Goal: Task Accomplishment & Management: Manage account settings

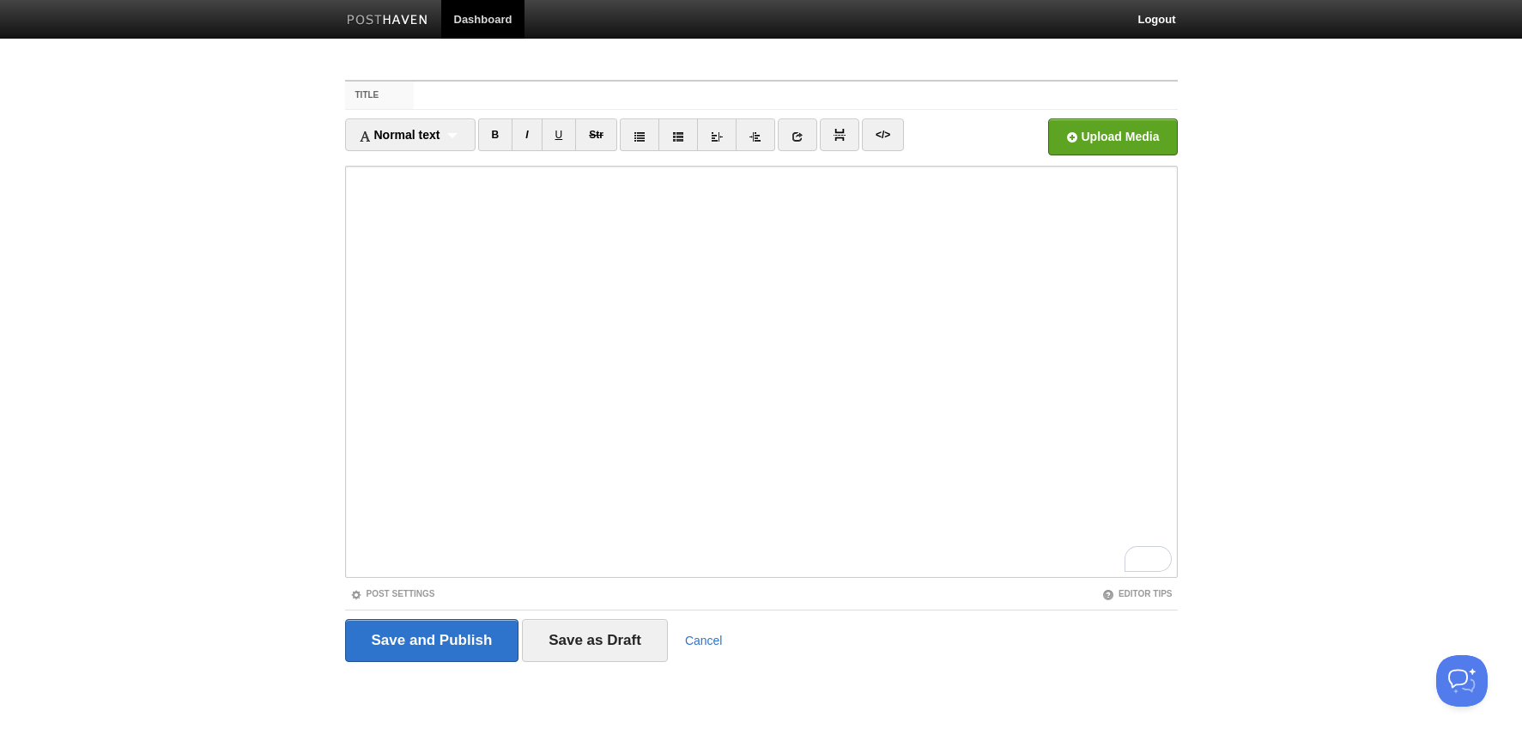
click at [292, 374] on body "Dashboard Logout Updated your user profile × Updated your user profile × Update…" at bounding box center [761, 363] width 1522 height 726
click at [401, 19] on img at bounding box center [388, 21] width 82 height 13
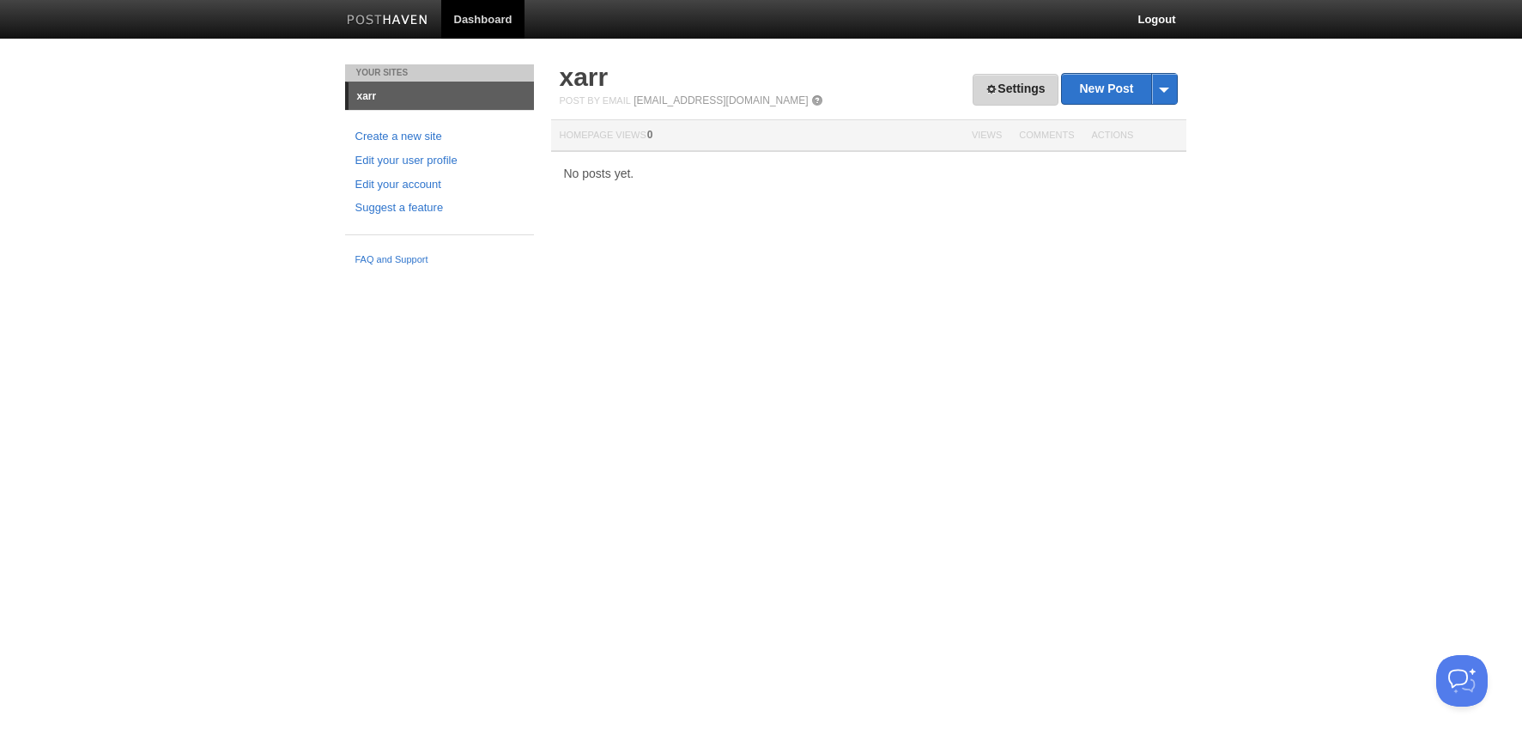
click at [1004, 85] on link "Settings" at bounding box center [1014, 90] width 85 height 32
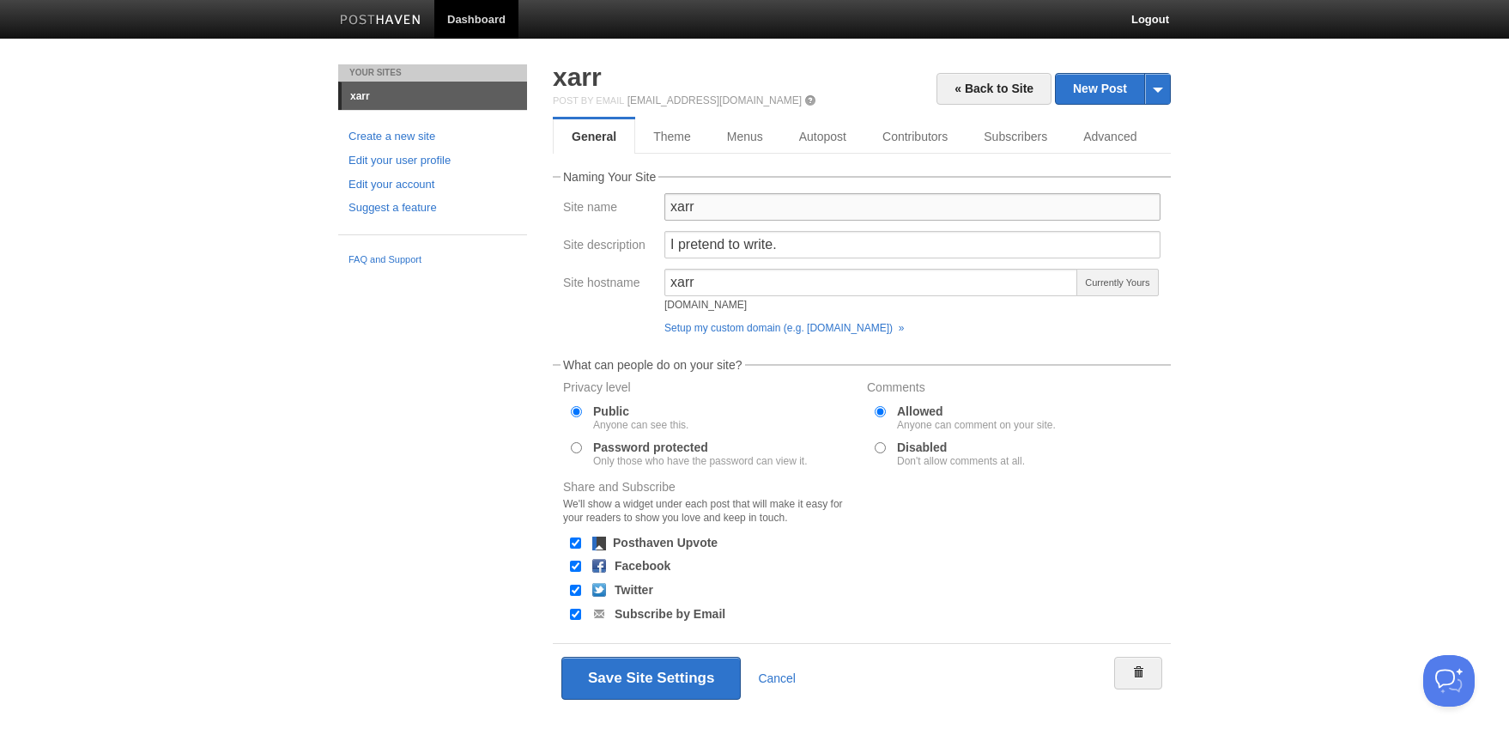
drag, startPoint x: 743, startPoint y: 211, endPoint x: 554, endPoint y: 209, distance: 188.8
click at [554, 209] on fieldset "Naming Your Site Site name xarr Site description I pretend to write. Site hostn…" at bounding box center [862, 256] width 618 height 171
type input "dono"
drag, startPoint x: 715, startPoint y: 284, endPoint x: 591, endPoint y: 285, distance: 123.6
click at [553, 276] on fieldset "Naming Your Site Site name dono Site description I pretend to write. Site hostn…" at bounding box center [862, 256] width 618 height 171
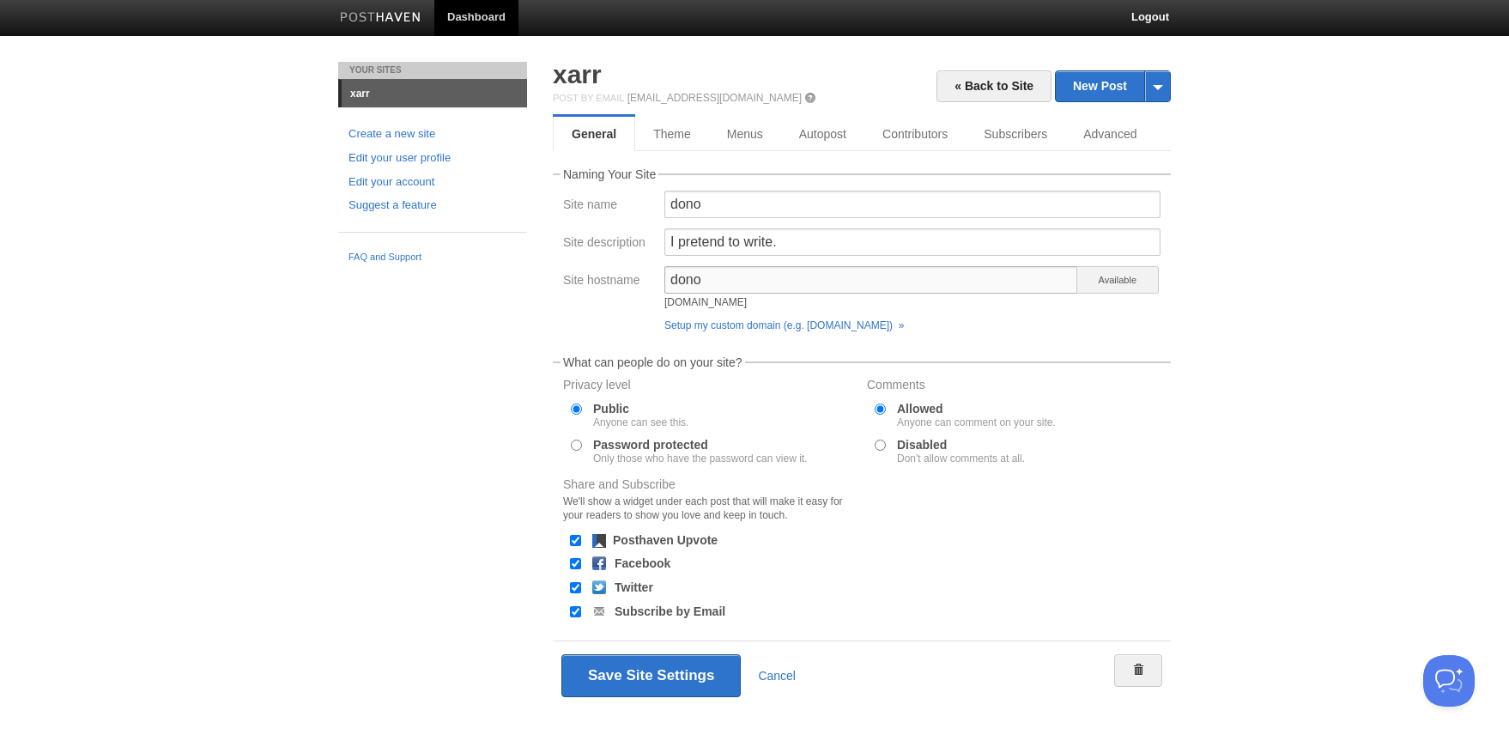
scroll to position [3, 0]
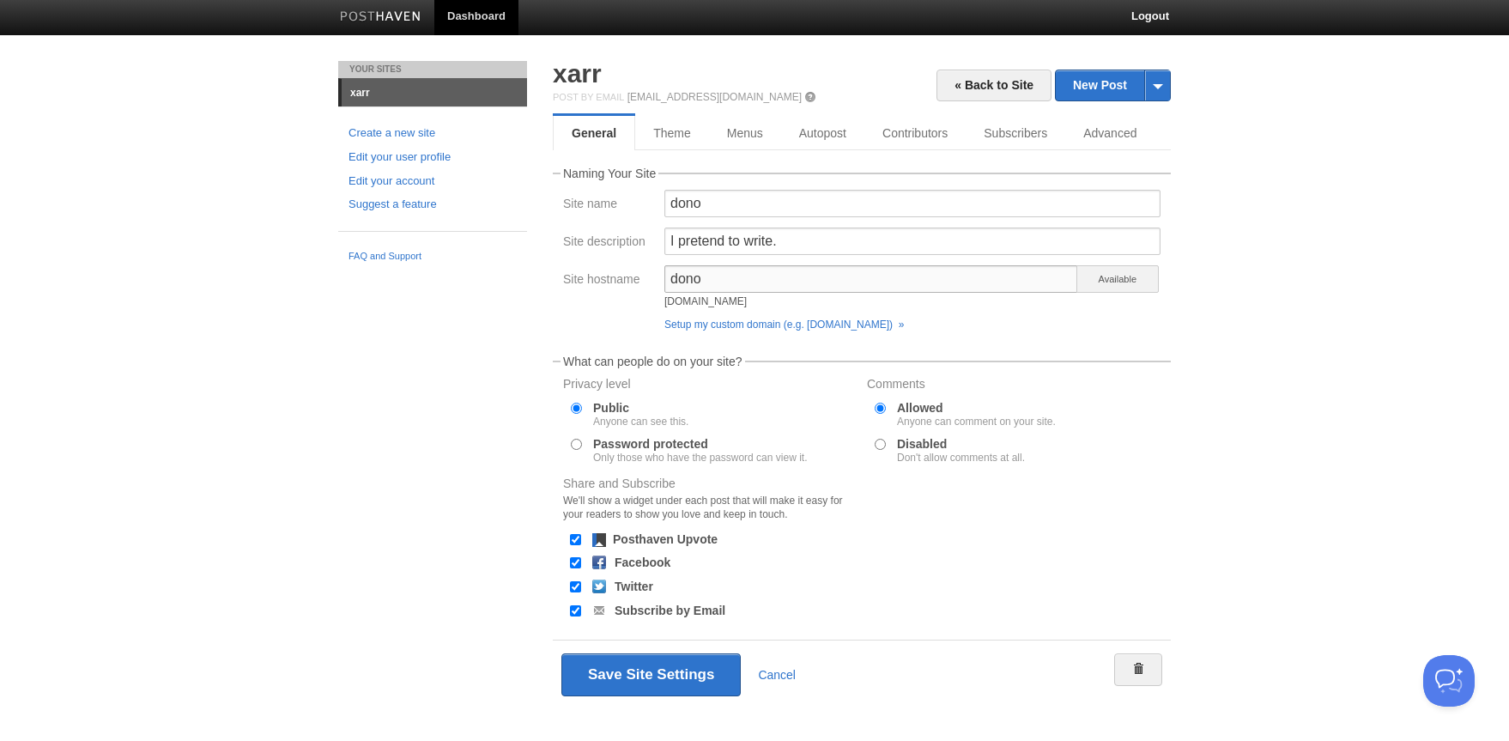
type input "dono"
click at [572, 563] on input "Facebook" at bounding box center [575, 562] width 11 height 11
click at [575, 560] on input "Facebook" at bounding box center [575, 562] width 11 height 11
checkbox input "true"
click at [880, 446] on input "Disabled Don't allow comments at all." at bounding box center [880, 444] width 11 height 11
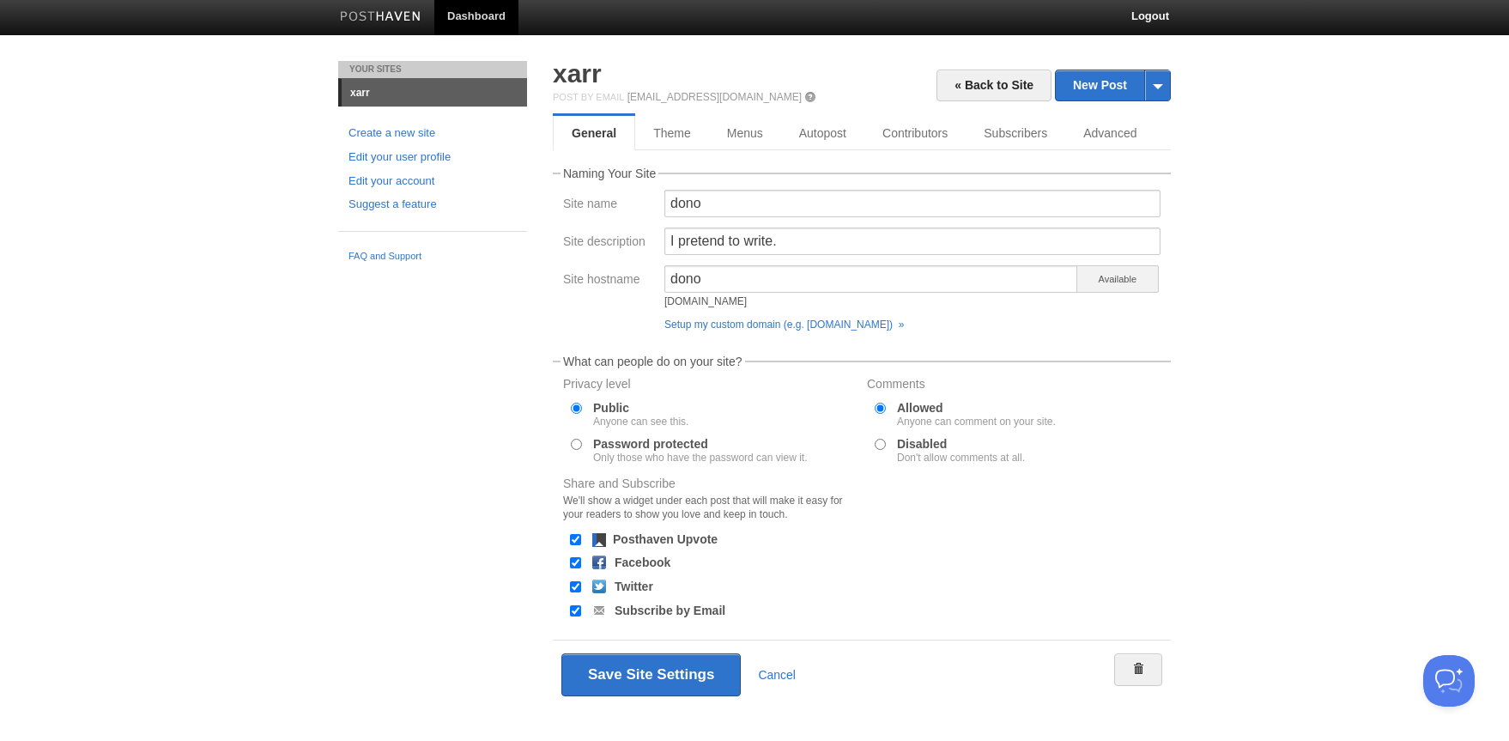
radio input "true"
click at [628, 675] on button "Save Site Settings" at bounding box center [650, 674] width 179 height 43
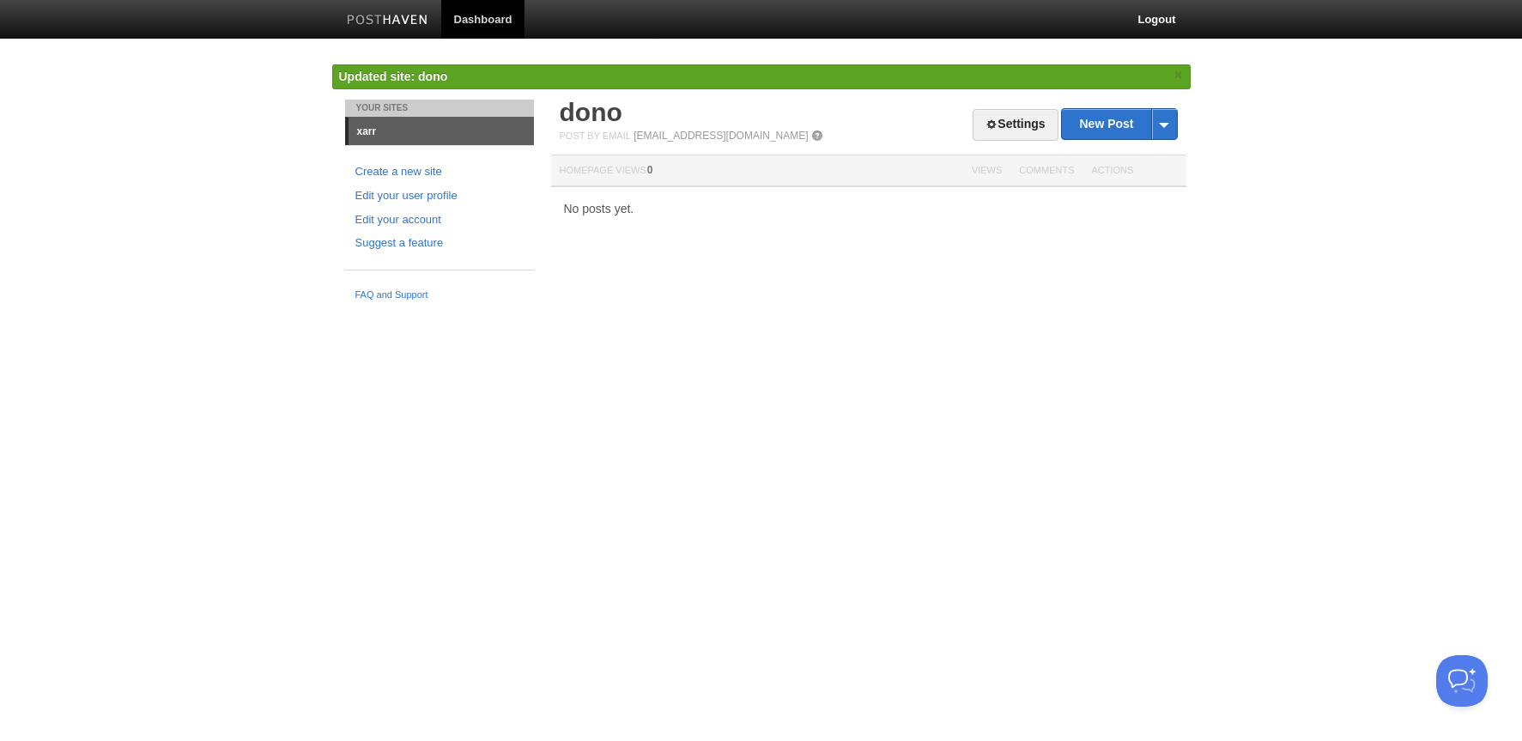
click at [371, 133] on link "xarr" at bounding box center [440, 131] width 185 height 27
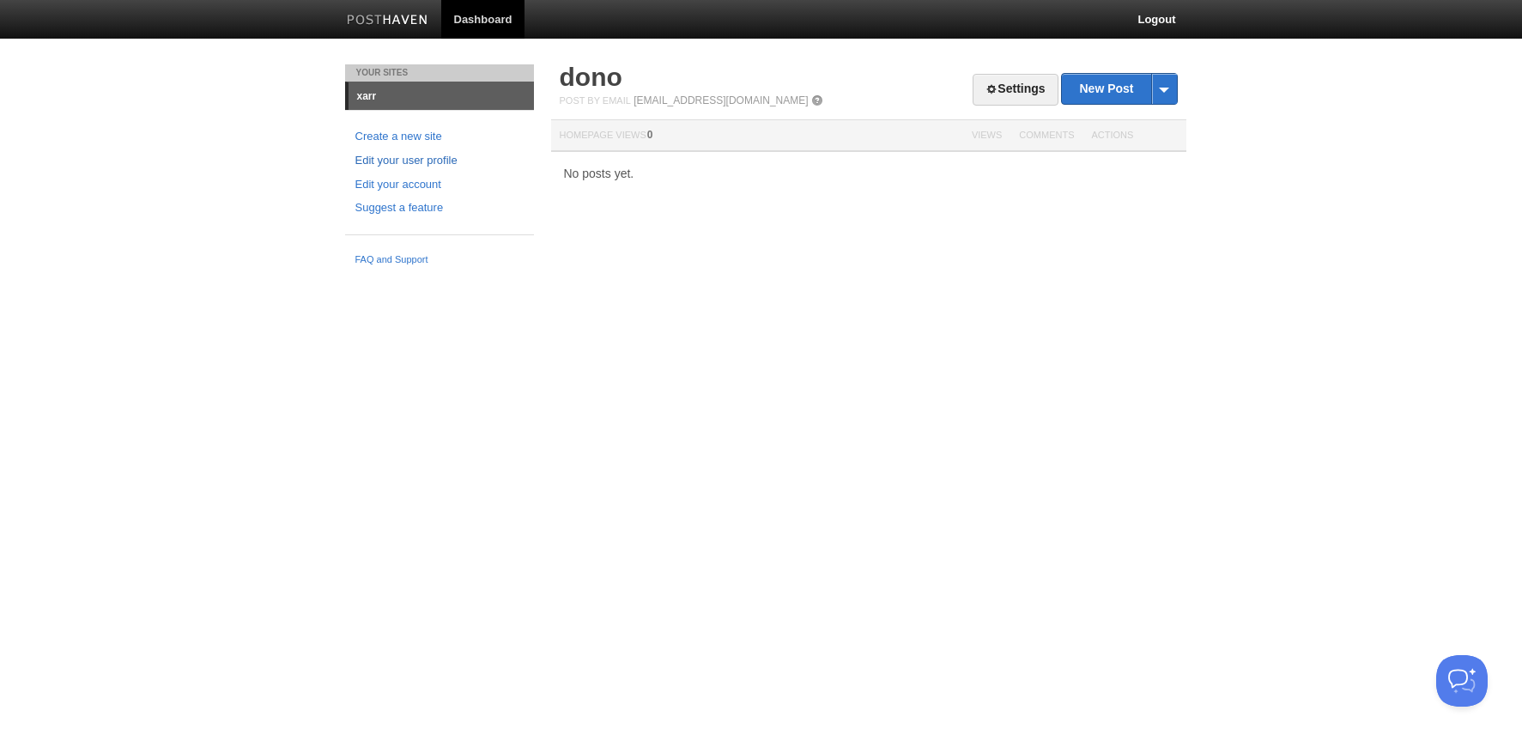
click at [406, 160] on link "Edit your user profile" at bounding box center [439, 161] width 168 height 18
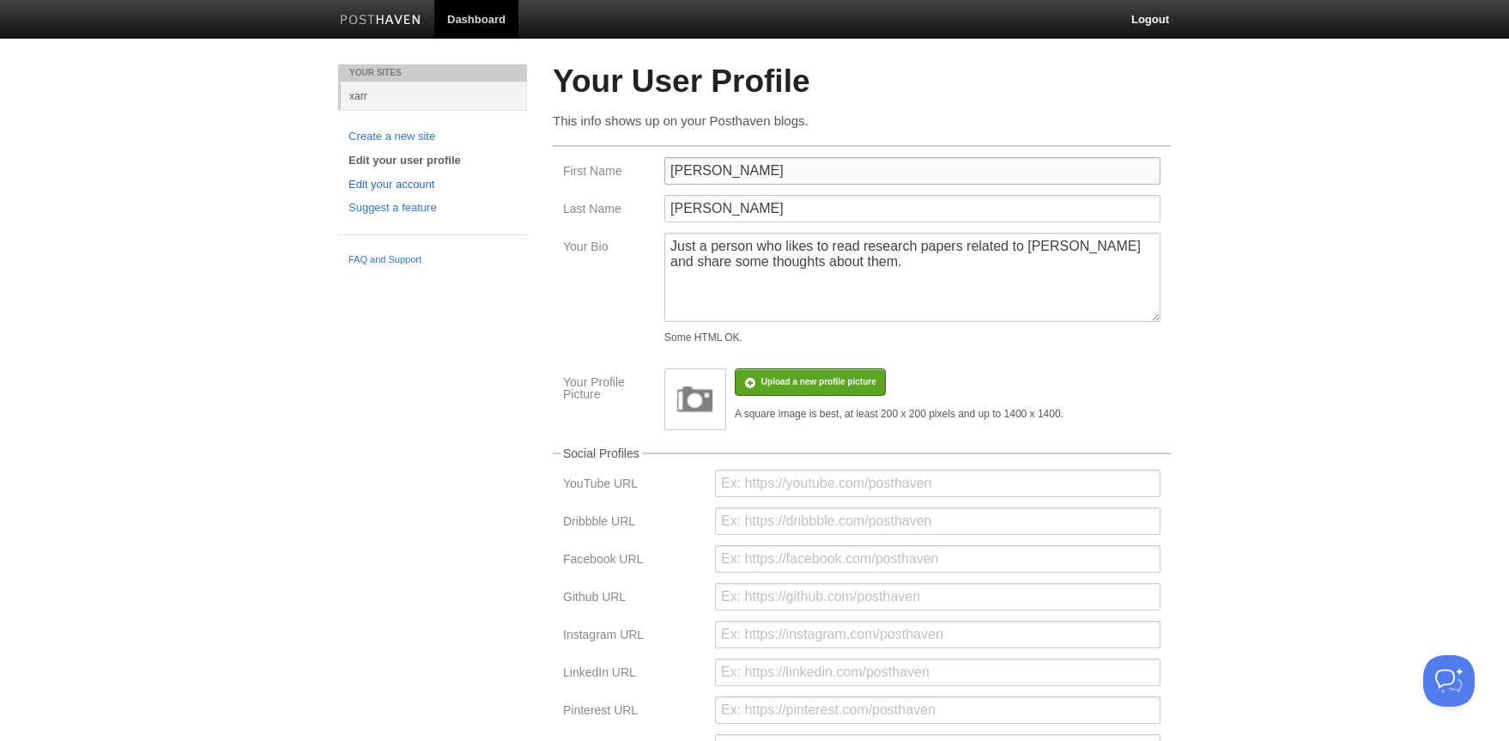
drag, startPoint x: 744, startPoint y: 170, endPoint x: 397, endPoint y: 185, distance: 347.1
click at [549, 172] on div "Your User Profile This info shows up on your Posthaven blogs. First Name [PERSO…" at bounding box center [862, 543] width 644 height 958
type input "dono"
drag, startPoint x: 707, startPoint y: 209, endPoint x: 595, endPoint y: 207, distance: 112.4
click at [595, 207] on div "Last Name [PERSON_NAME]" at bounding box center [862, 214] width 608 height 38
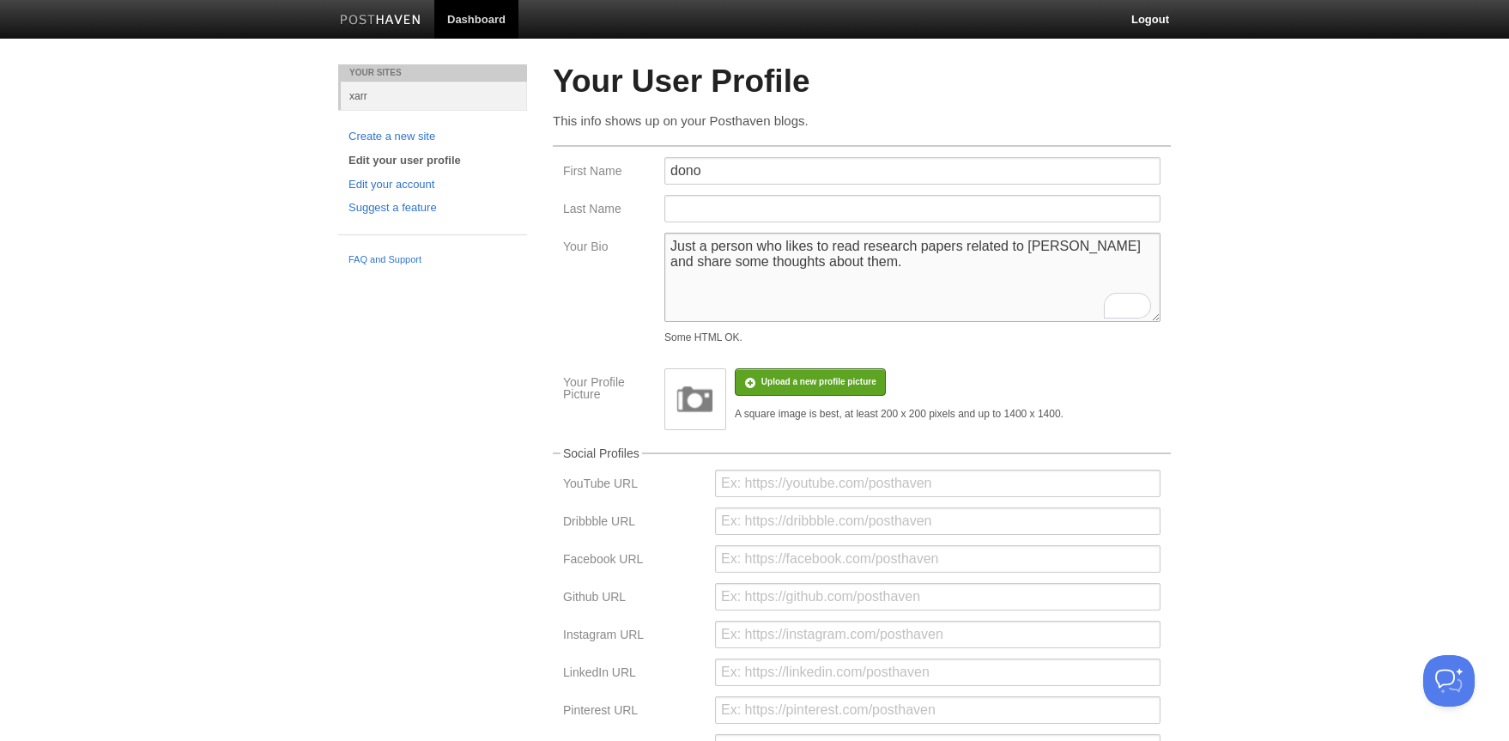
drag, startPoint x: 749, startPoint y: 247, endPoint x: 711, endPoint y: 246, distance: 38.6
click at [711, 246] on textarea "Just a person who likes to read research papers related to [PERSON_NAME] and sh…" at bounding box center [912, 277] width 496 height 89
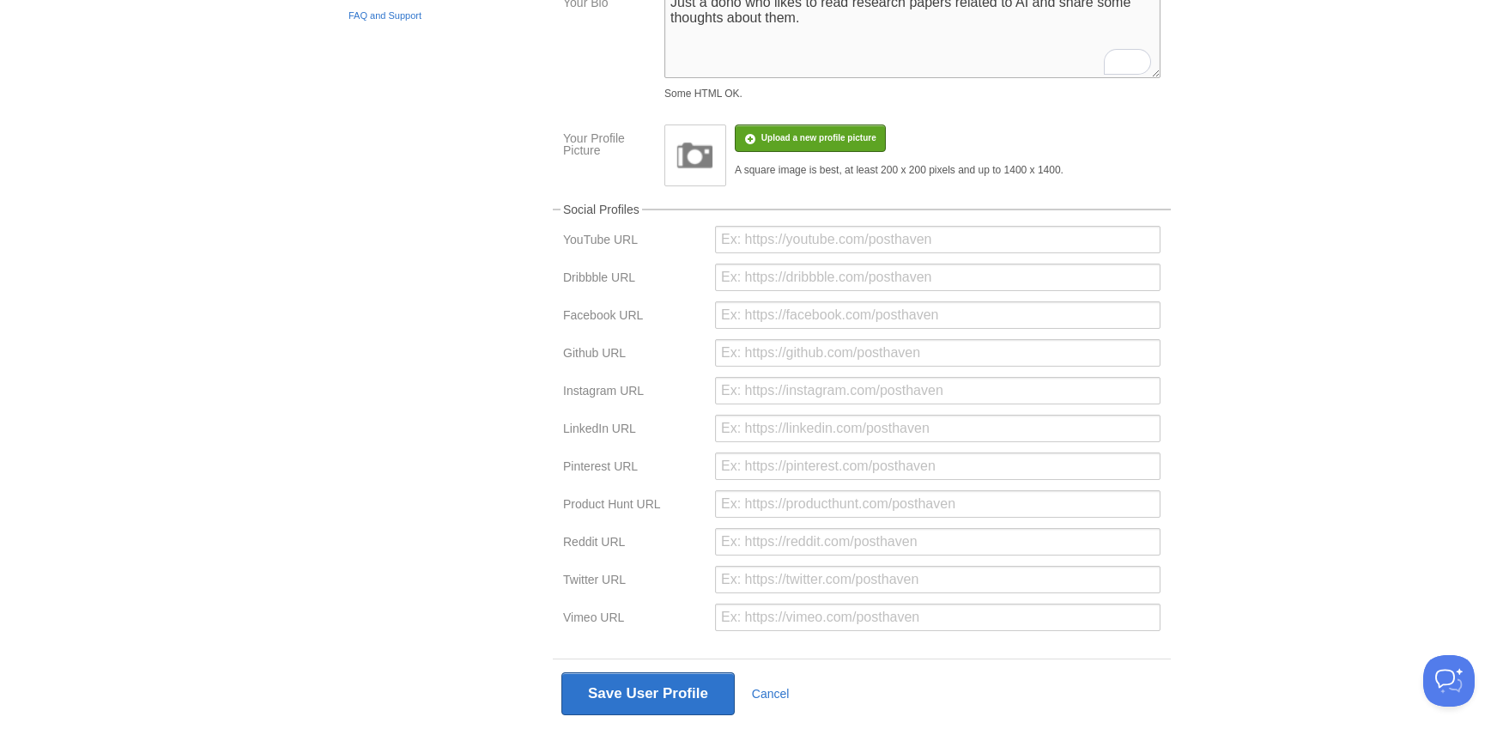
scroll to position [287, 0]
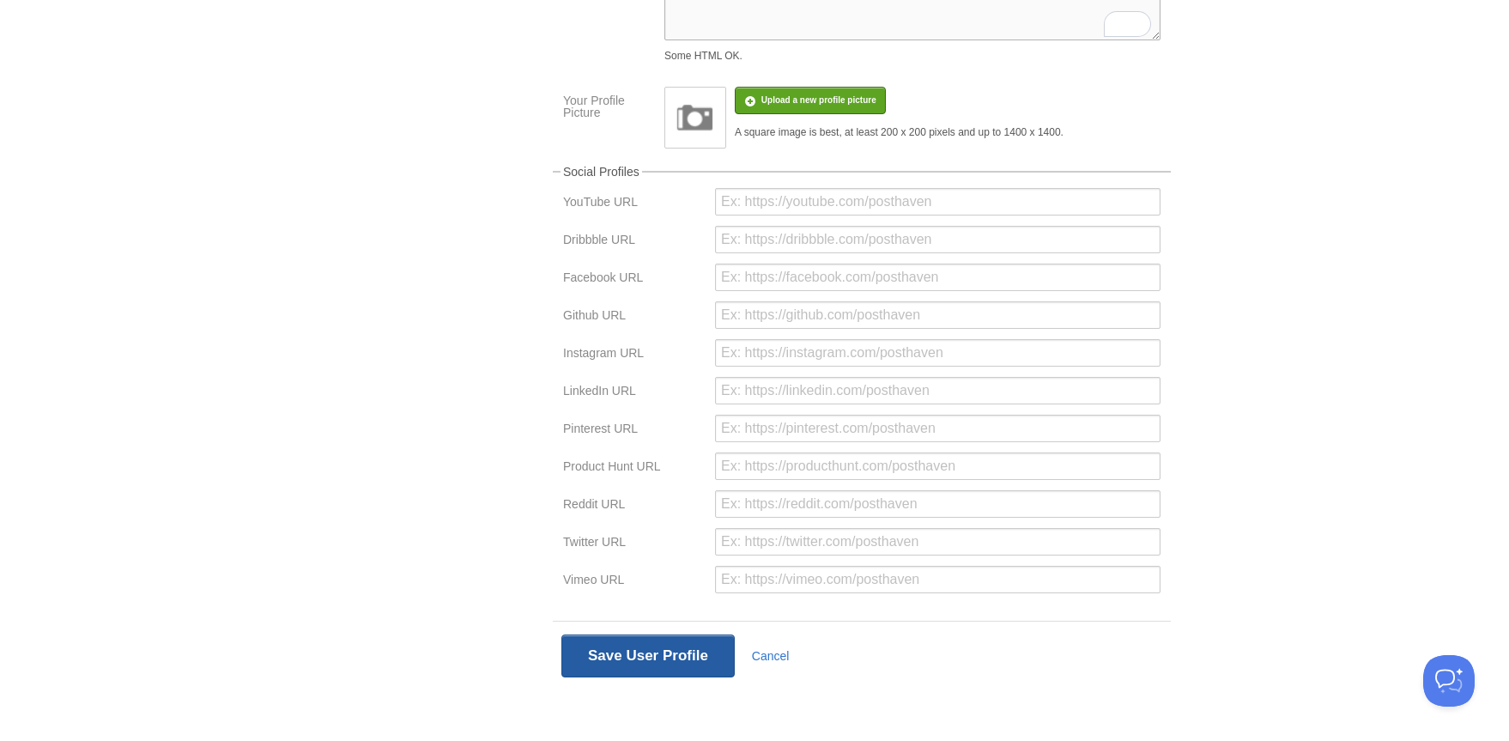
type textarea "Just a dono who likes to read research papers related to AI and share some thou…"
click at [636, 657] on button "Save User Profile" at bounding box center [647, 655] width 173 height 43
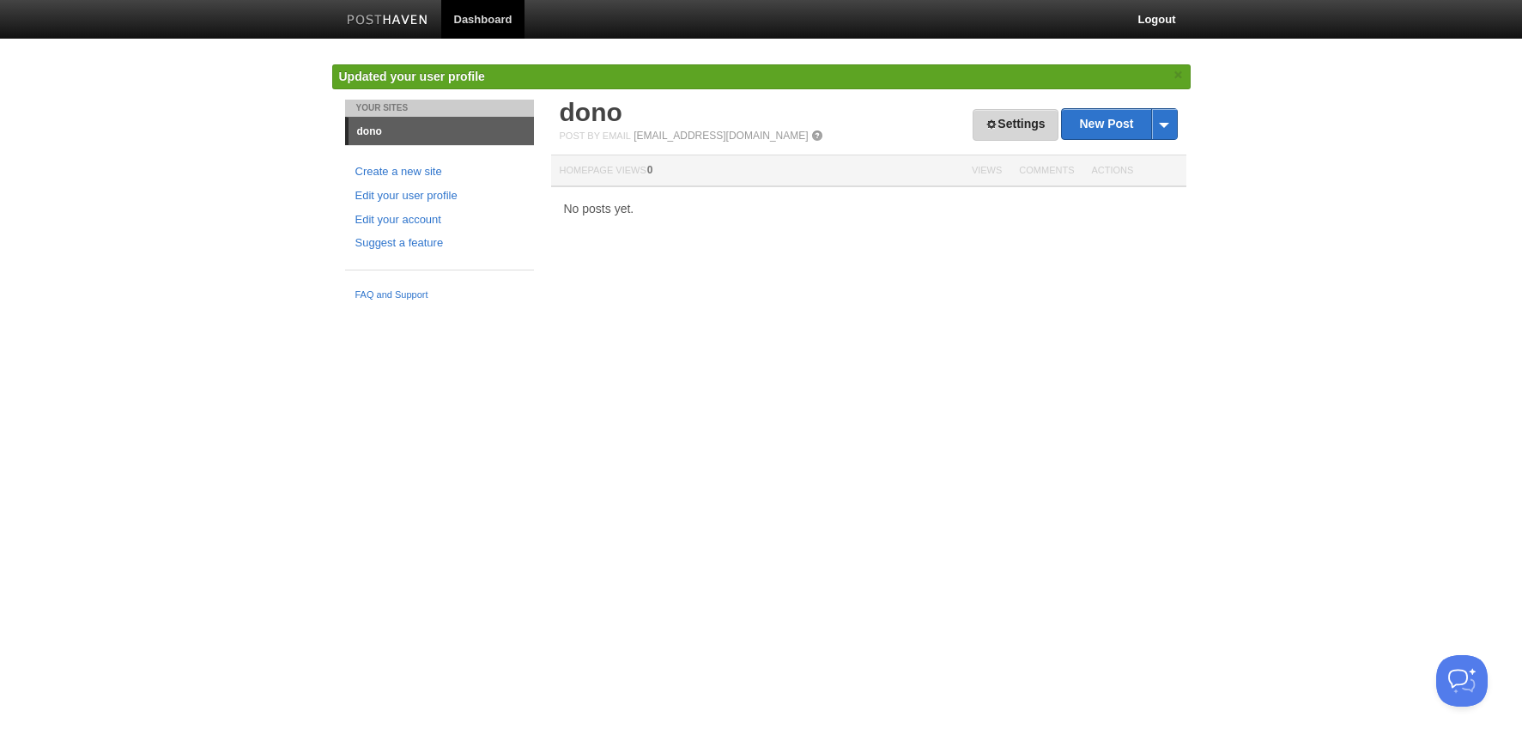
click at [985, 120] on span at bounding box center [991, 124] width 12 height 12
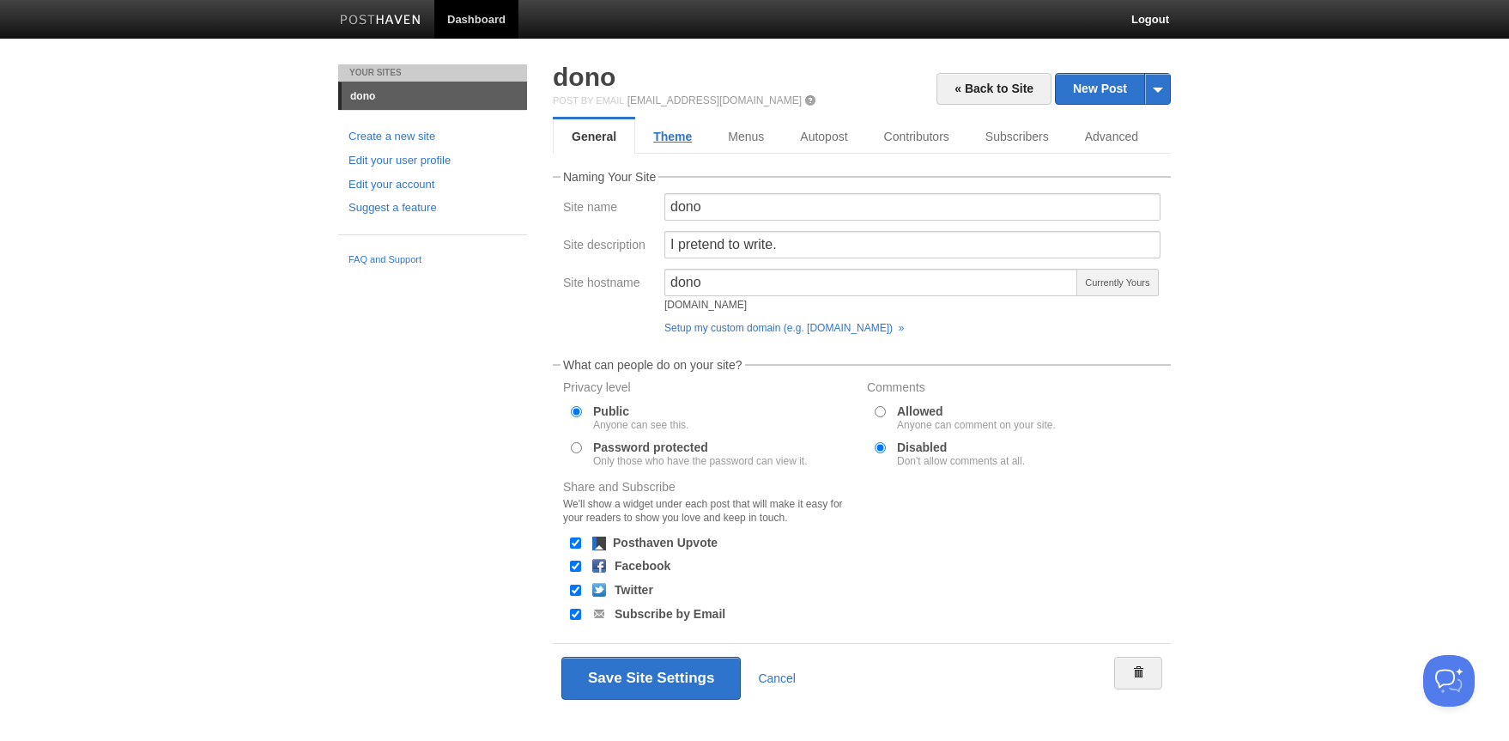
click at [672, 138] on link "Theme" at bounding box center [672, 136] width 75 height 34
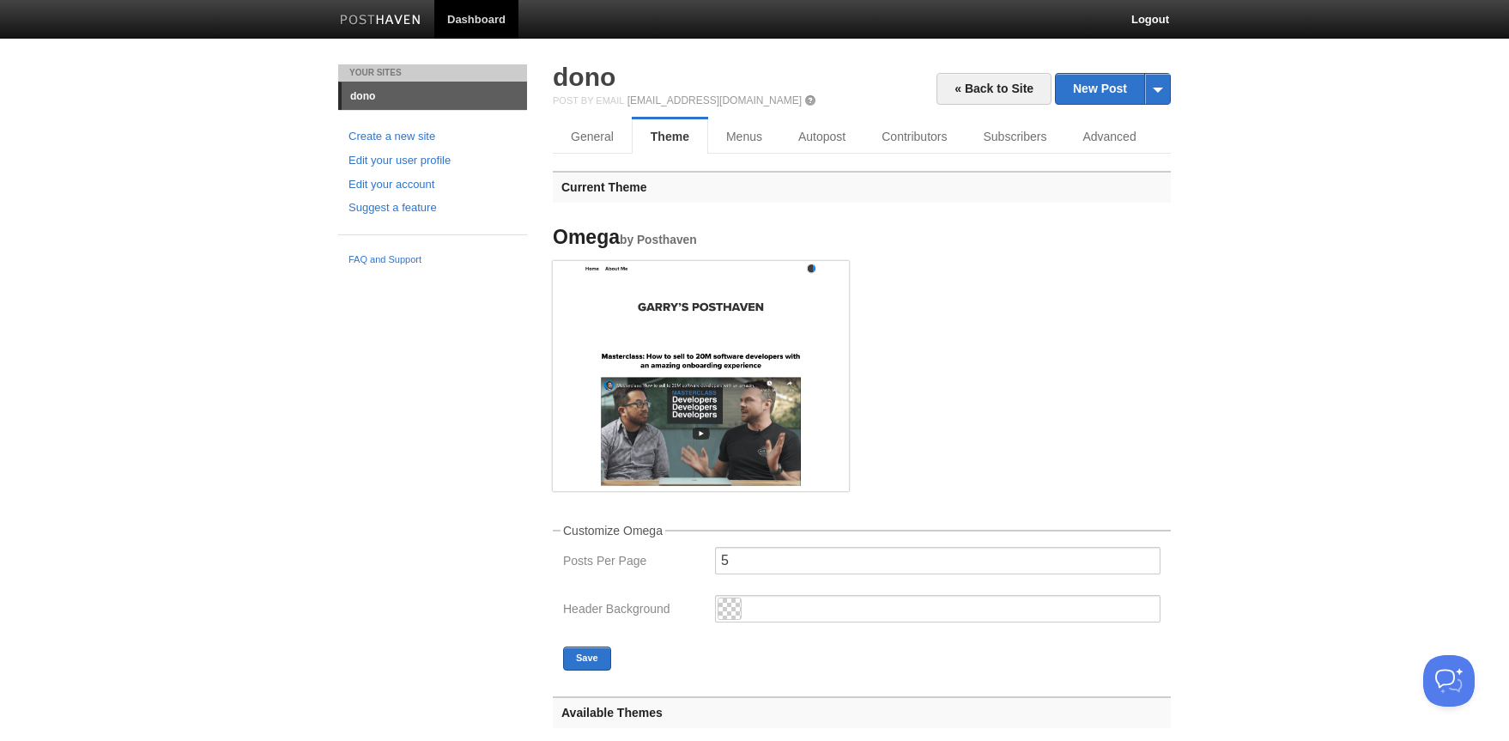
click at [736, 417] on img at bounding box center [701, 373] width 296 height 225
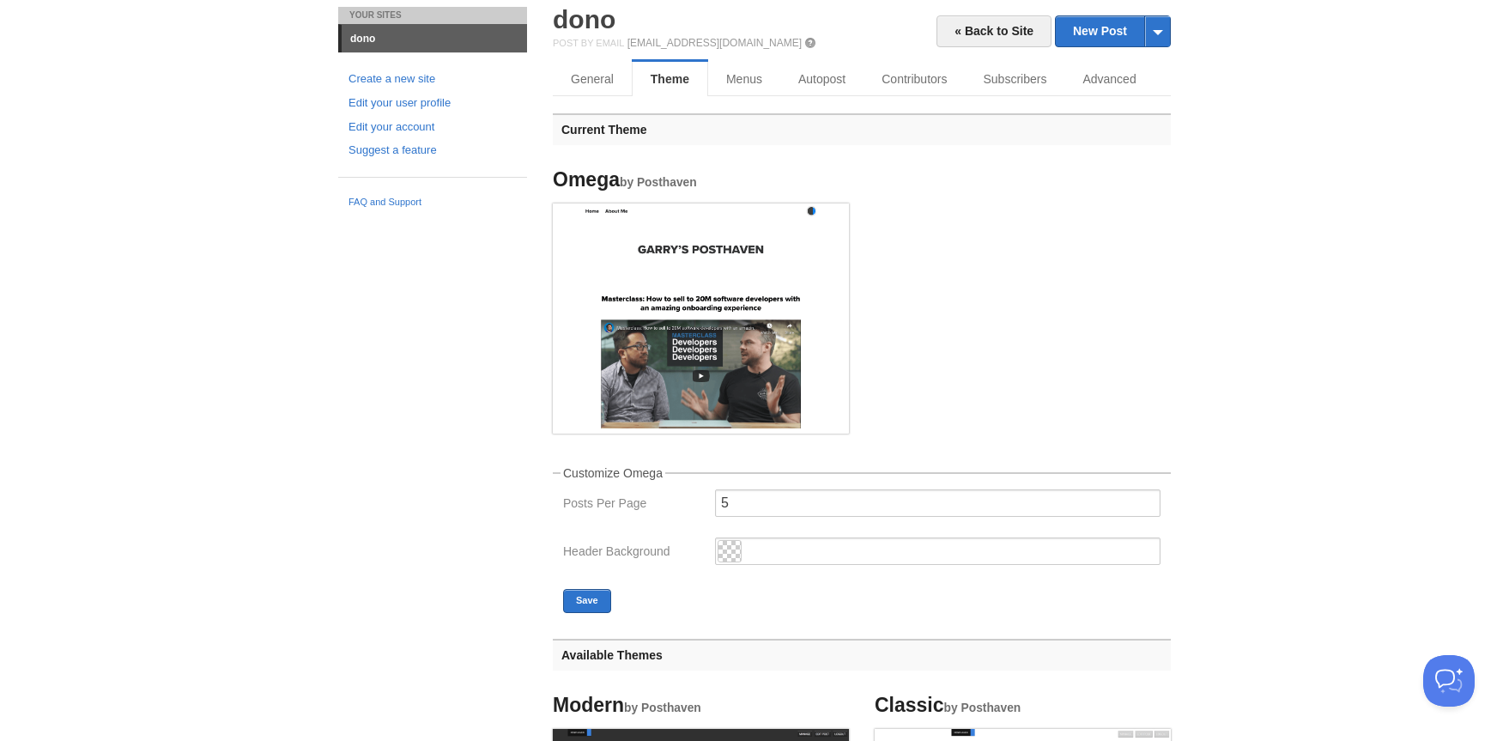
scroll to position [41, 0]
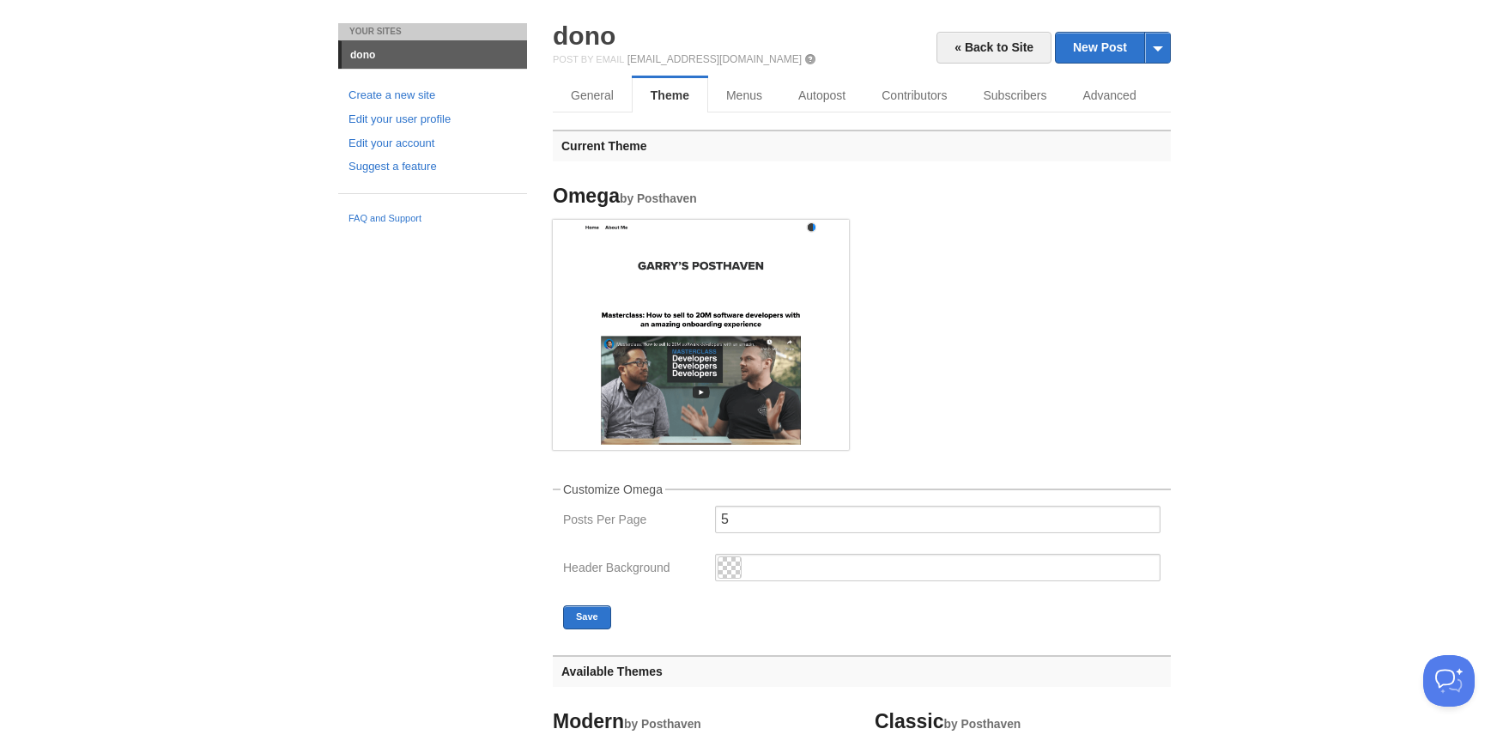
click at [802, 384] on img at bounding box center [701, 332] width 296 height 225
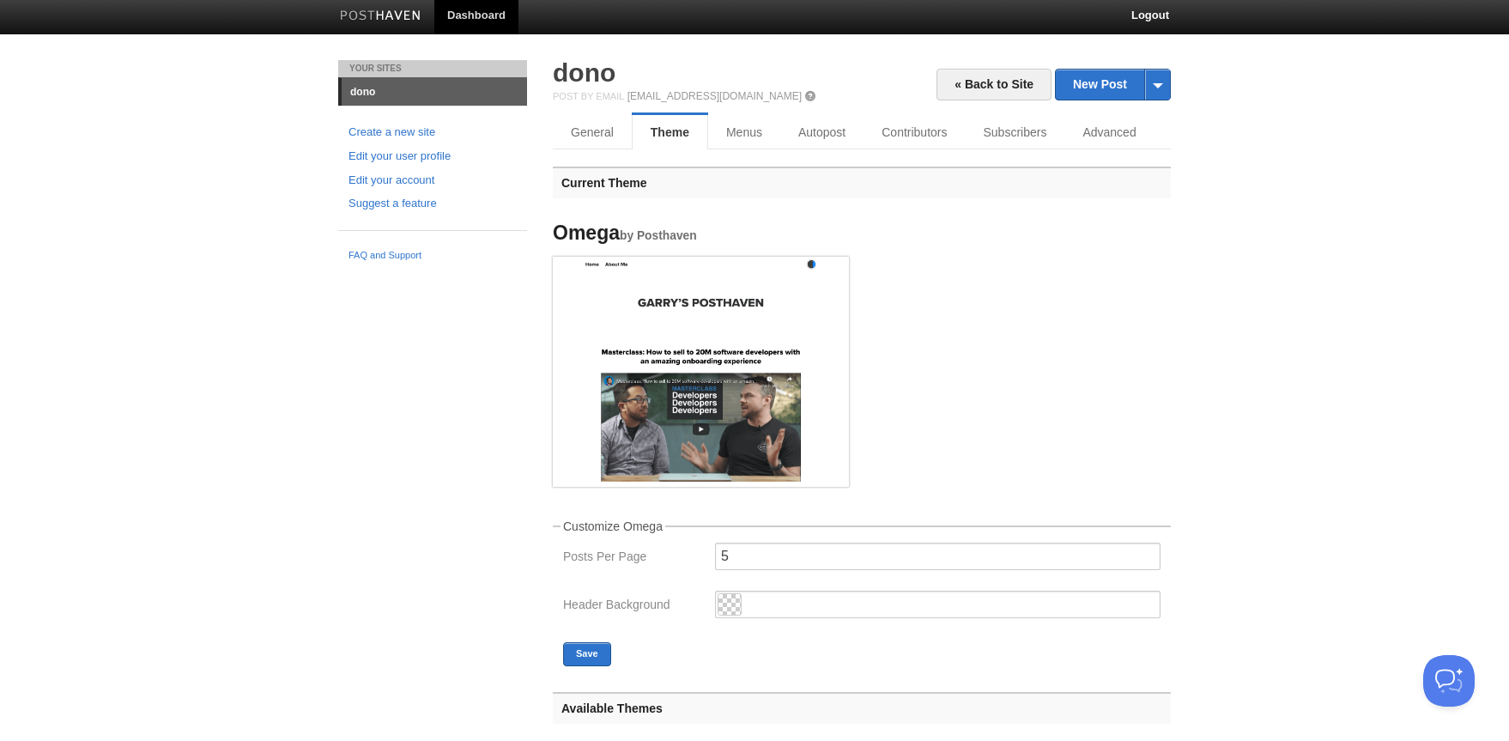
scroll to position [0, 0]
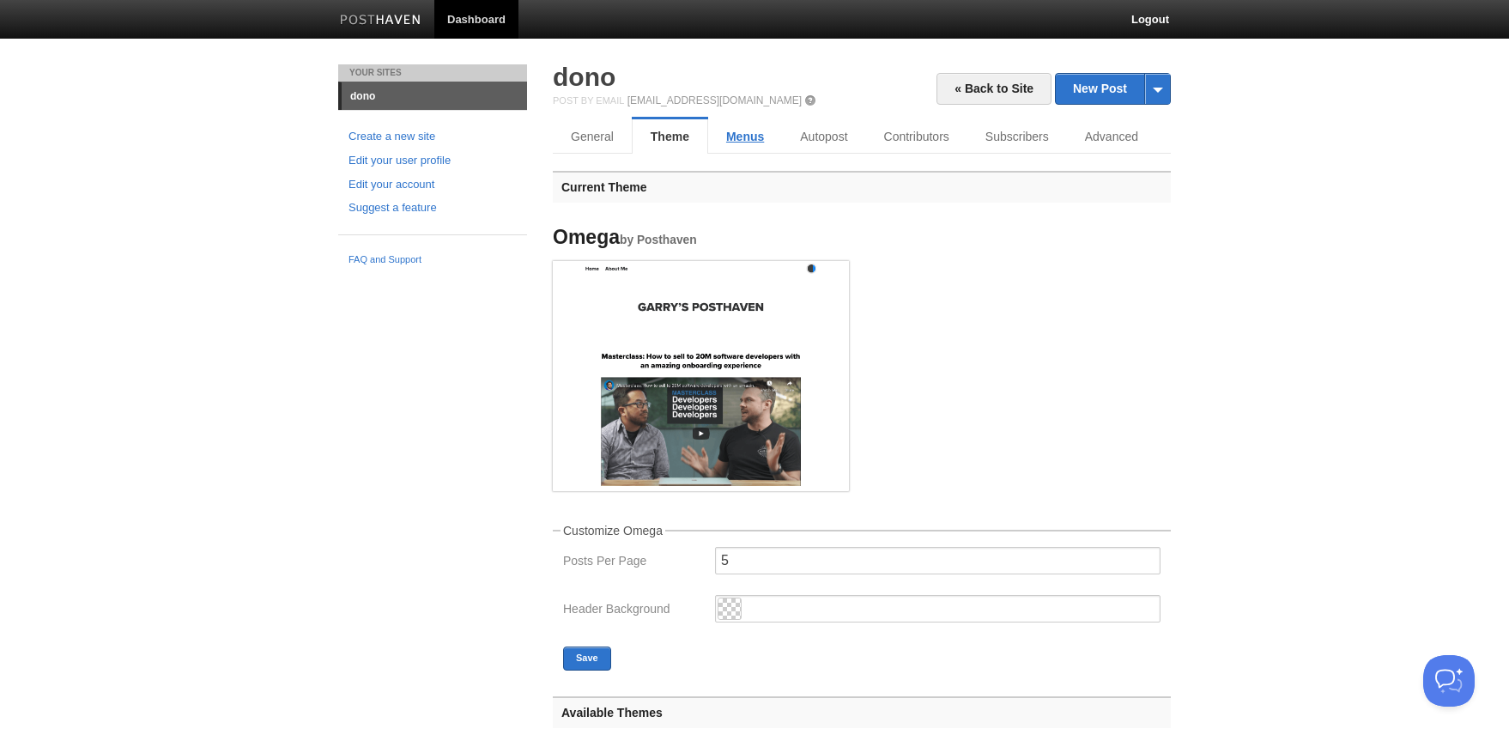
click at [742, 136] on link "Menus" at bounding box center [745, 136] width 74 height 34
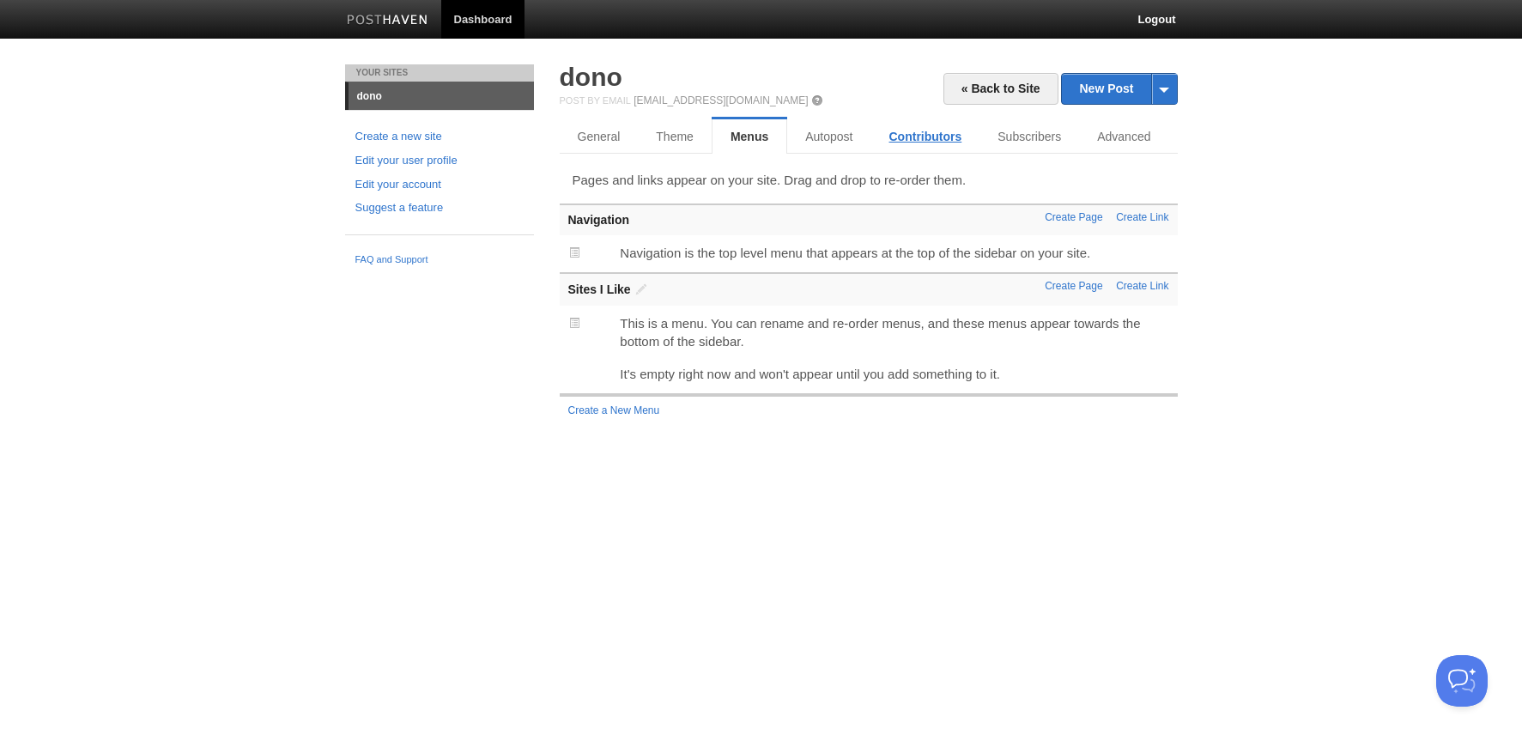
click at [876, 136] on link "Contributors" at bounding box center [925, 136] width 109 height 34
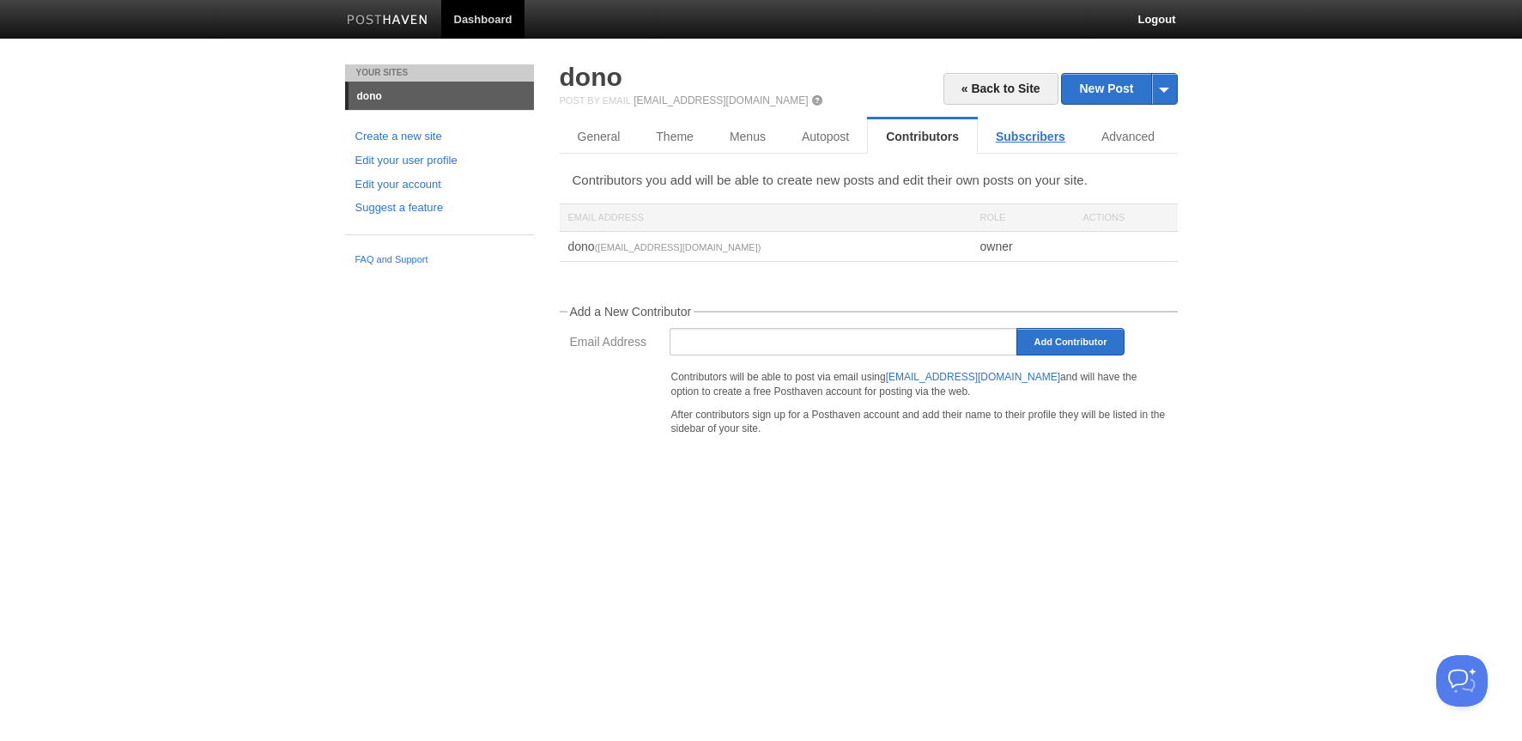
click at [1026, 132] on link "Subscribers" at bounding box center [1030, 136] width 106 height 34
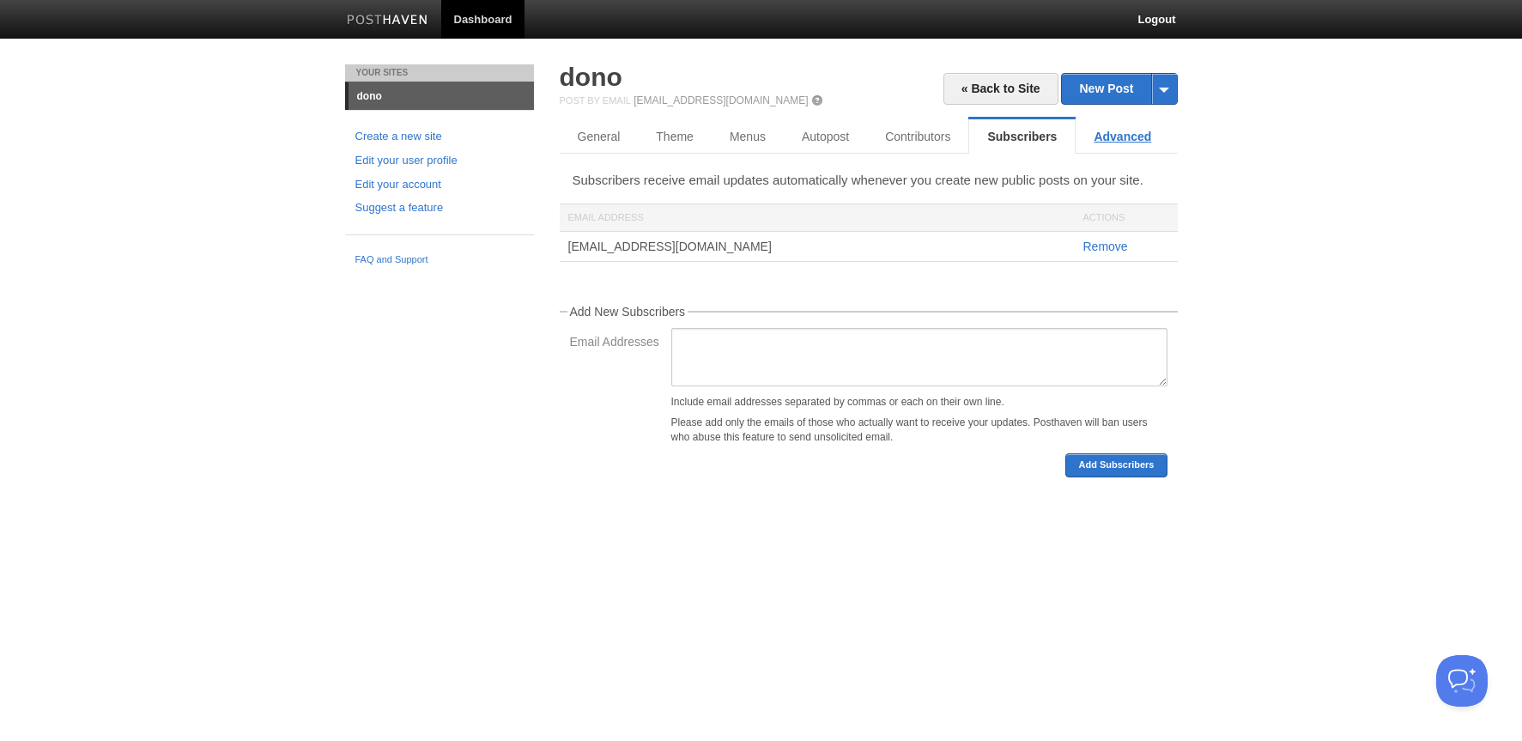
click at [1125, 136] on link "Advanced" at bounding box center [1122, 136] width 94 height 34
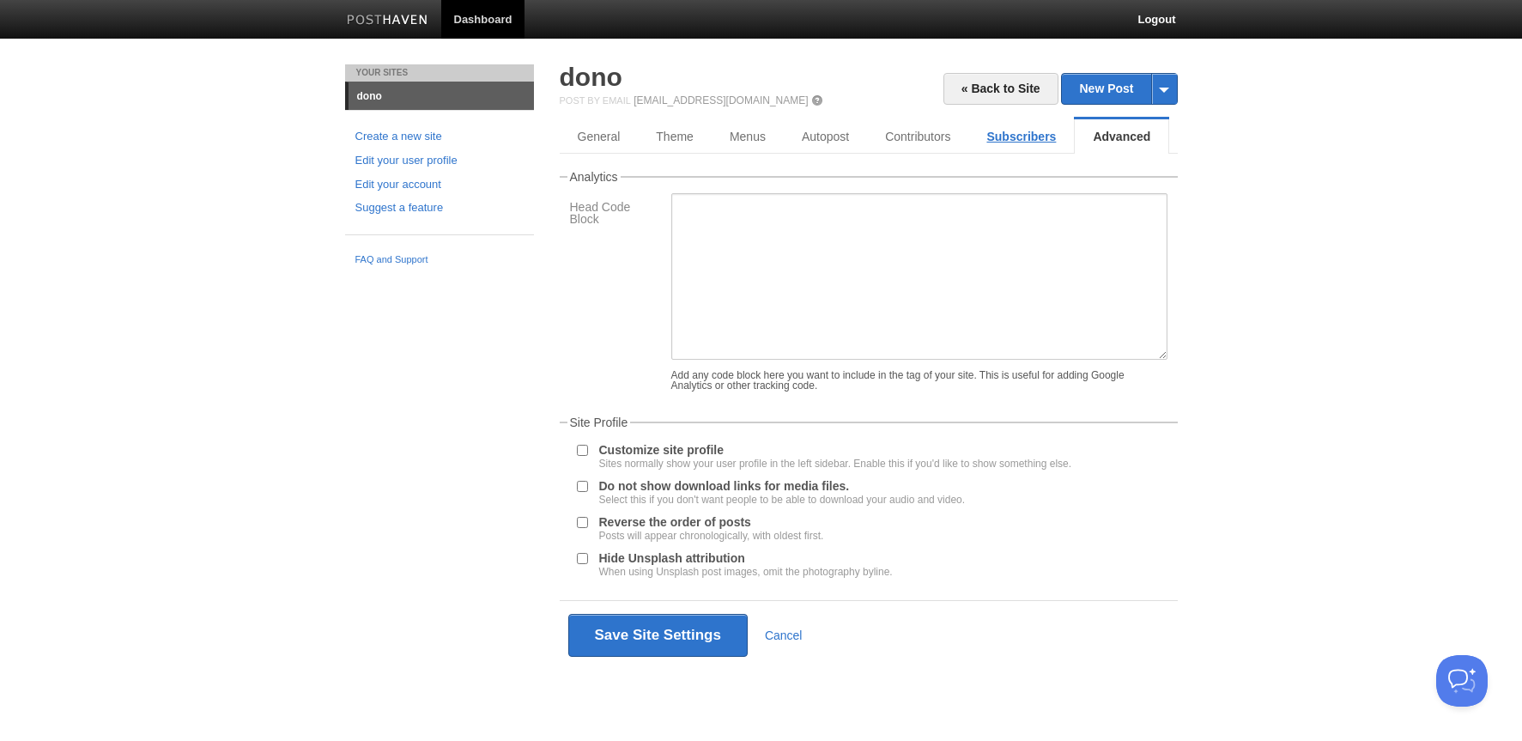
click at [1021, 142] on link "Subscribers" at bounding box center [1021, 136] width 106 height 34
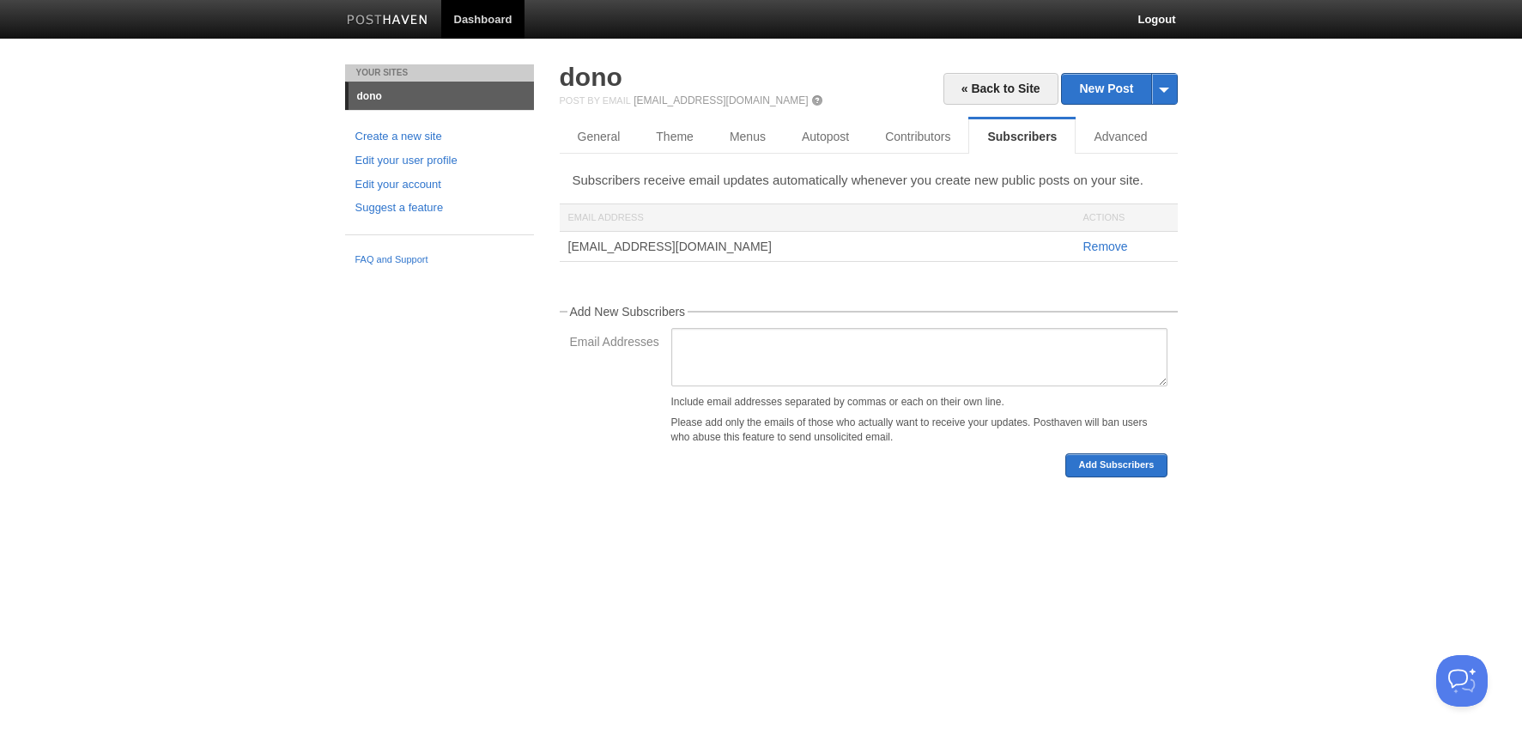
click at [669, 273] on div "Subscribers receive email updates automatically whenever you create new public …" at bounding box center [869, 324] width 618 height 306
click at [1119, 244] on link "Remove" at bounding box center [1105, 246] width 45 height 14
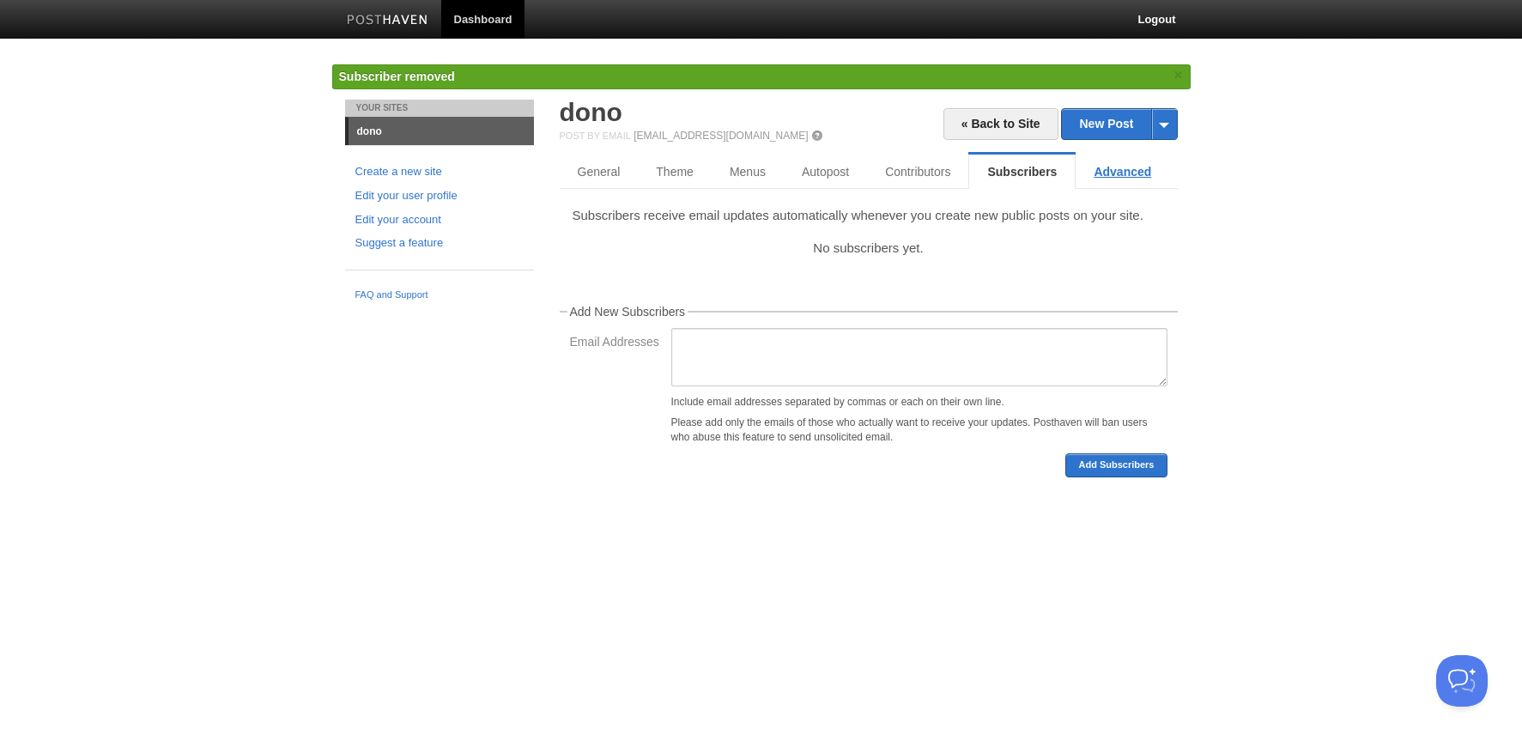
click at [1114, 174] on link "Advanced" at bounding box center [1122, 171] width 94 height 34
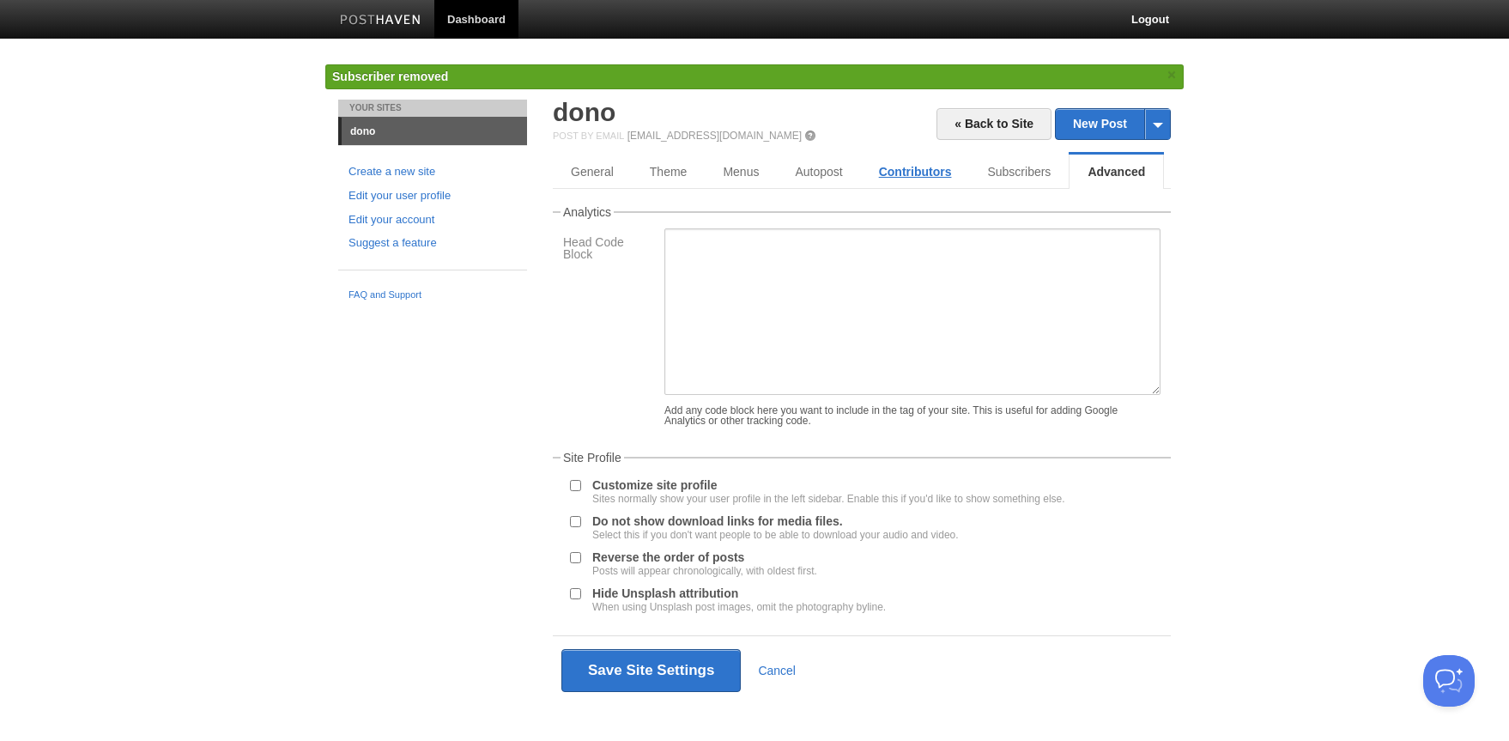
click at [922, 174] on link "Contributors" at bounding box center [915, 171] width 109 height 34
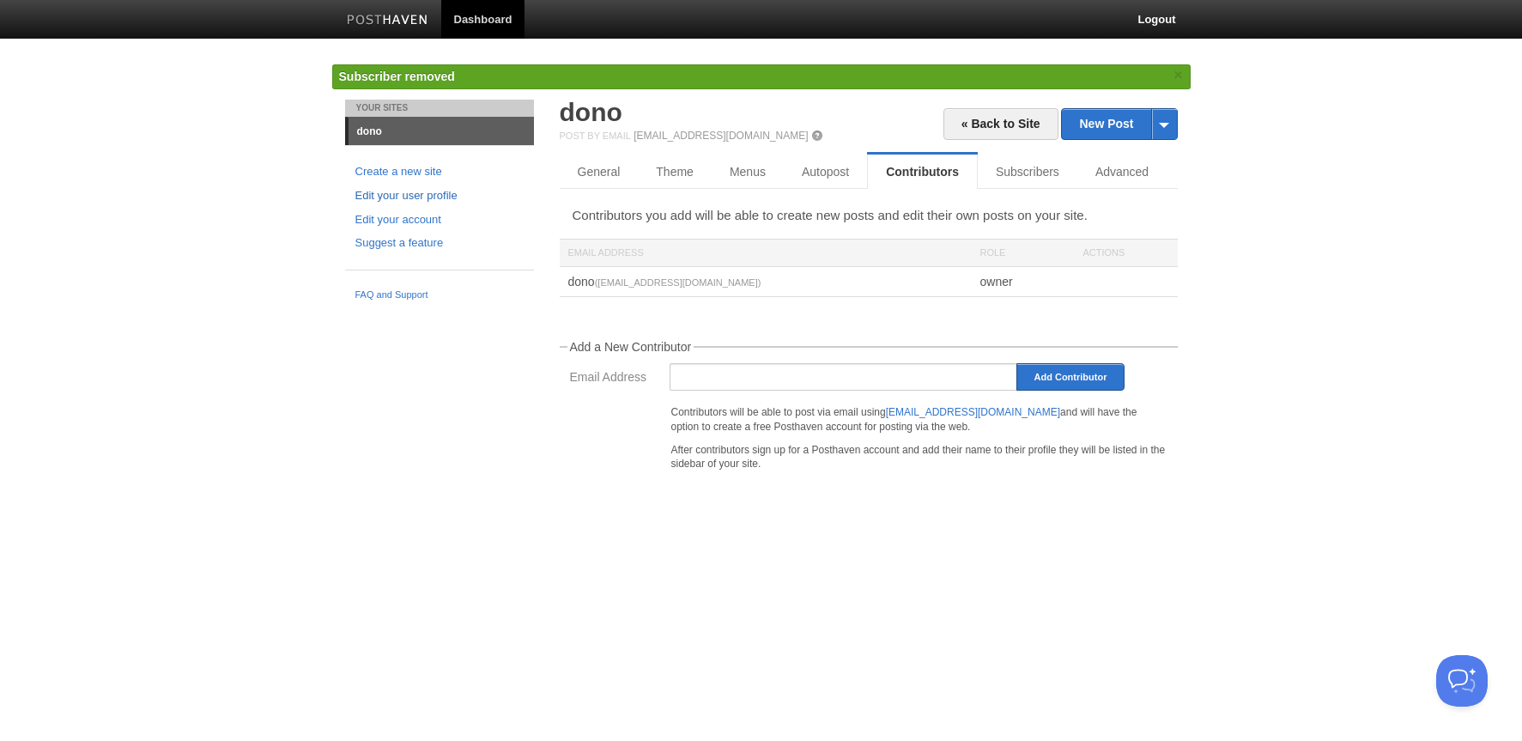
click at [409, 197] on link "Edit your user profile" at bounding box center [439, 196] width 168 height 18
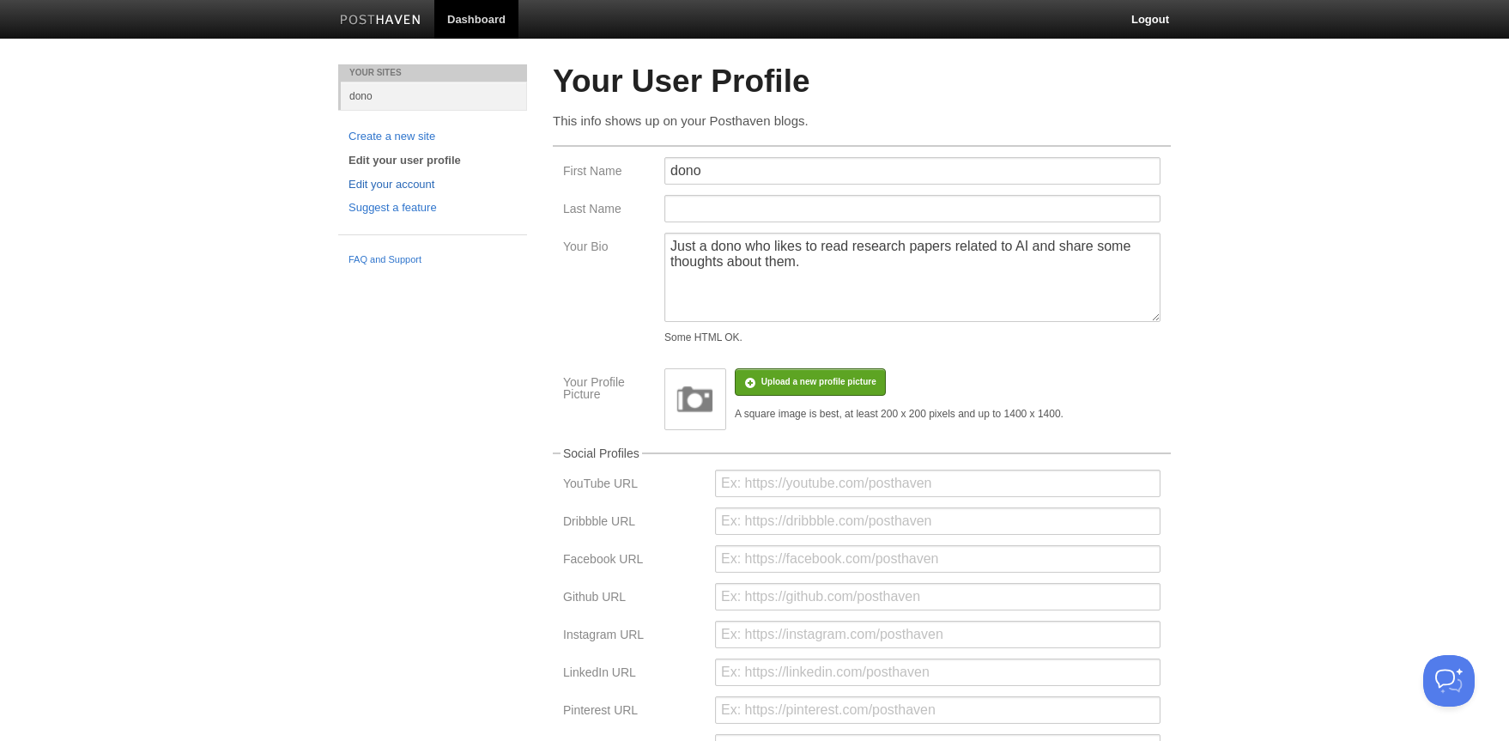
click at [393, 185] on link "Edit your account" at bounding box center [432, 185] width 168 height 18
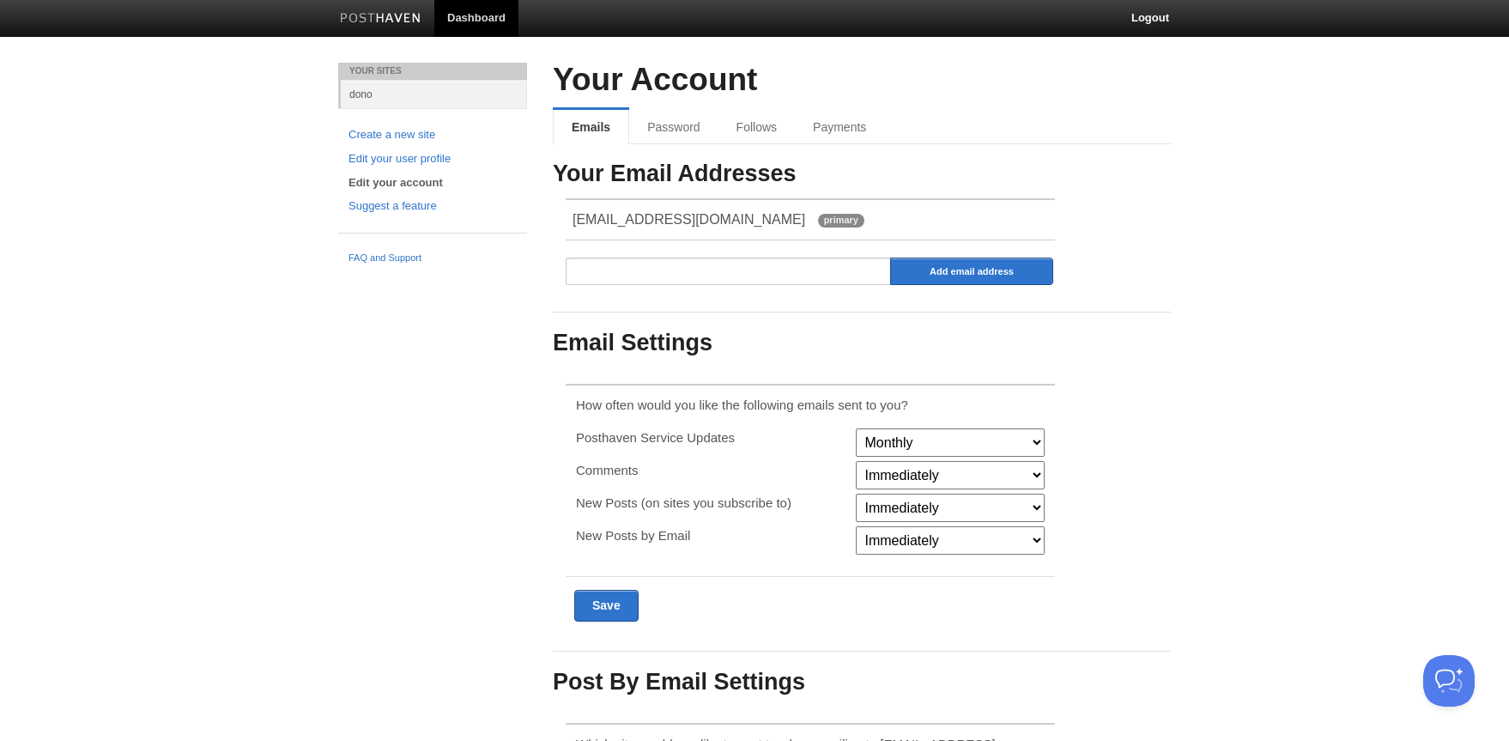
scroll to position [3, 0]
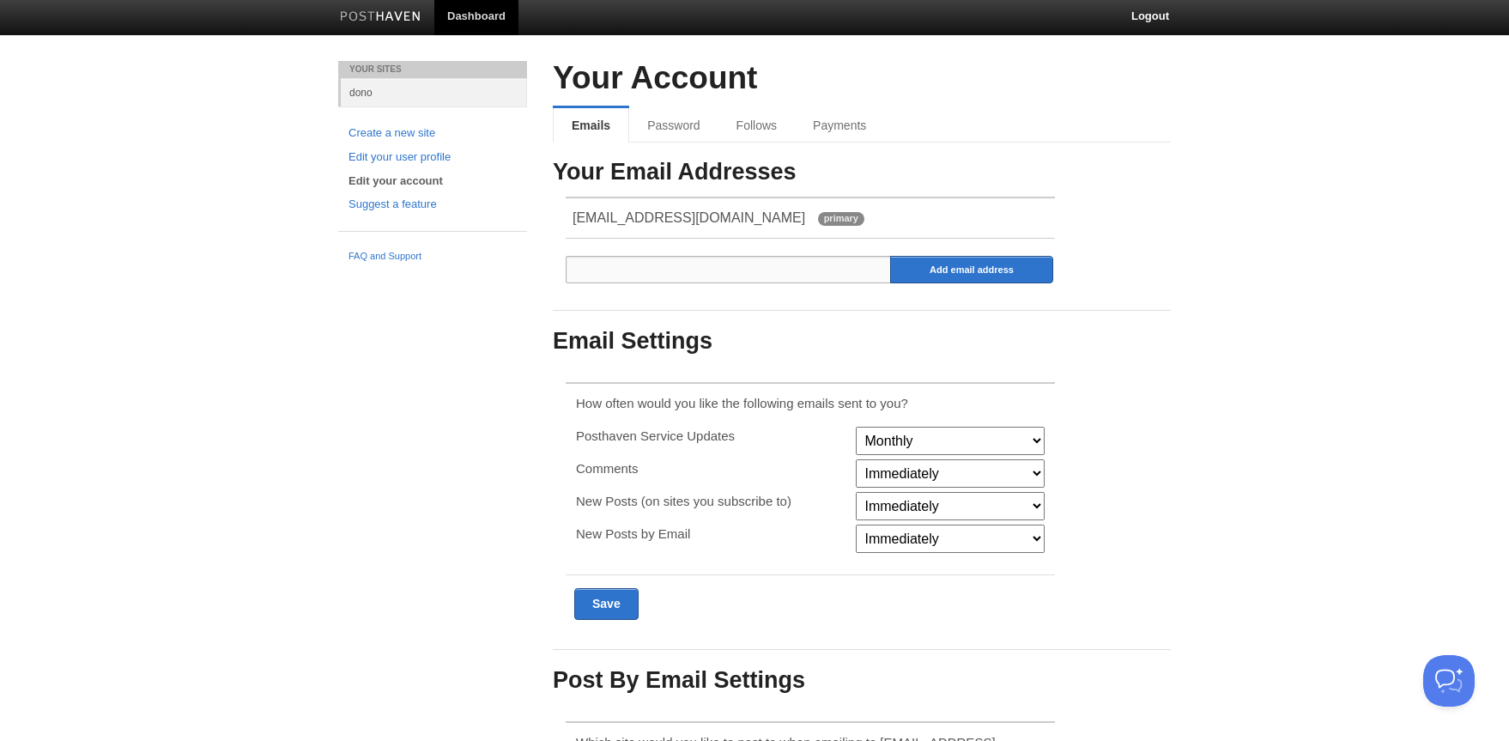
click at [718, 274] on input "email" at bounding box center [729, 269] width 326 height 27
type input "[EMAIL_ADDRESS][DOMAIN_NAME]"
click at [938, 275] on input "Add email address" at bounding box center [971, 269] width 163 height 27
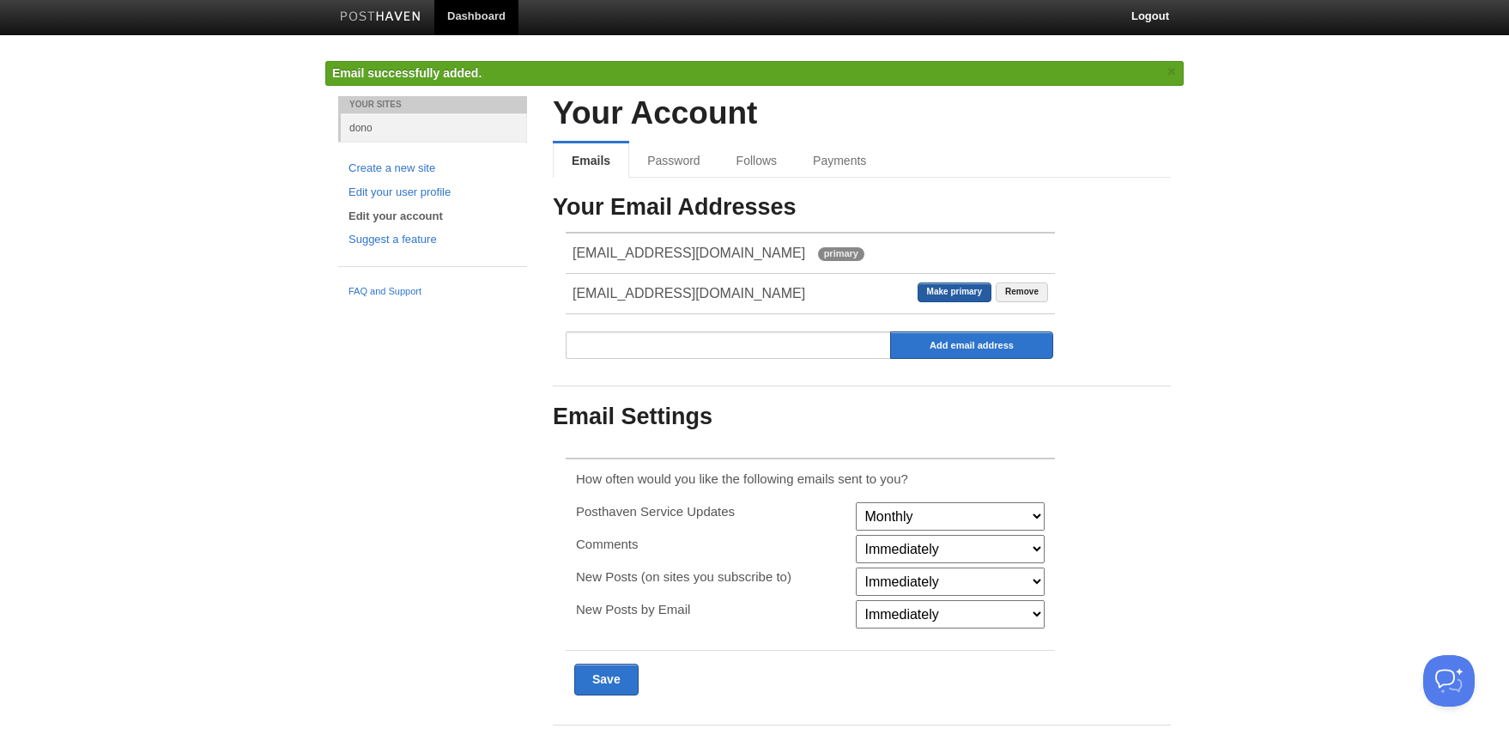
click at [939, 289] on link "Make primary" at bounding box center [954, 292] width 74 height 20
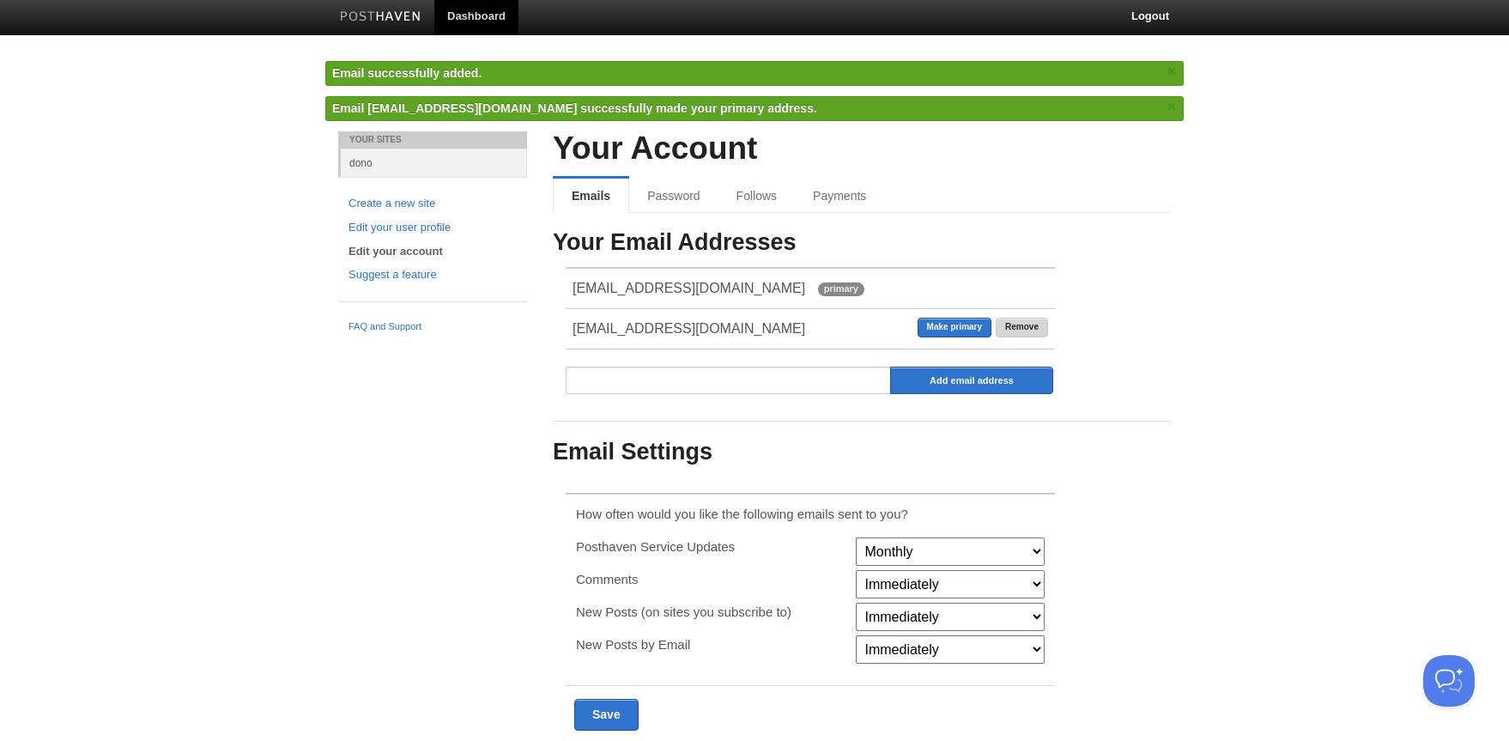
click at [1023, 324] on link "Remove" at bounding box center [1022, 328] width 52 height 20
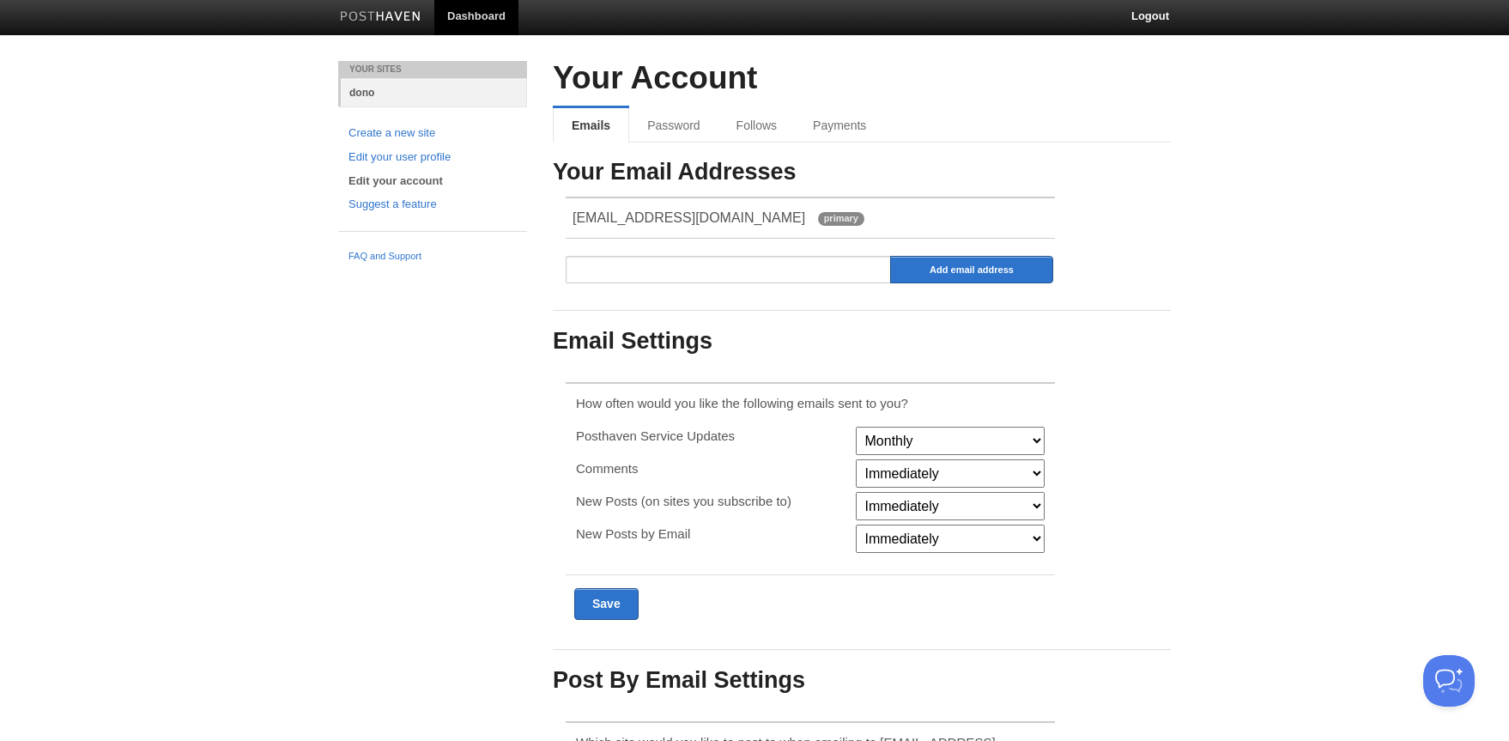
click at [368, 94] on link "dono" at bounding box center [434, 92] width 186 height 28
